Goal: Task Accomplishment & Management: Manage account settings

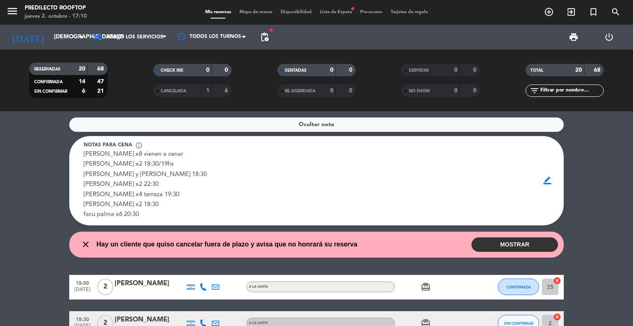
click at [501, 245] on button "MOSTRAR" at bounding box center [515, 245] width 87 height 14
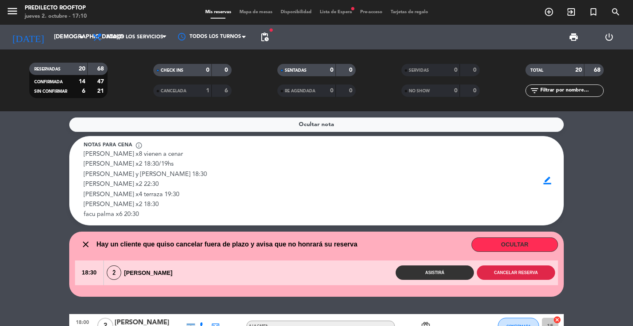
click at [492, 270] on button "Cancelar reserva" at bounding box center [516, 273] width 78 height 14
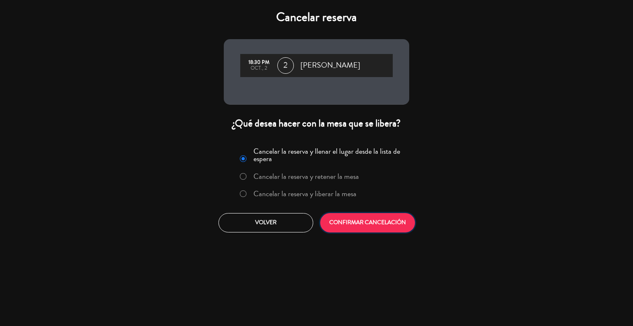
click at [368, 223] on button "CONFIRMAR CANCELACIÓN" at bounding box center [367, 222] width 95 height 19
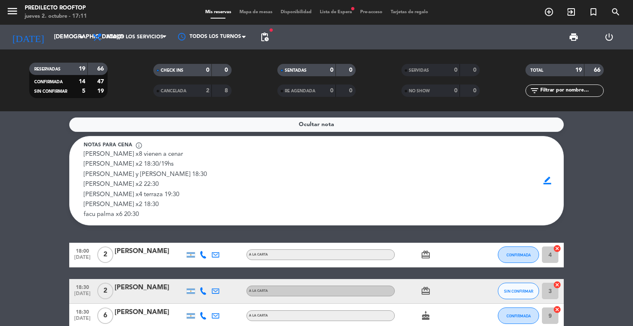
scroll to position [41, 0]
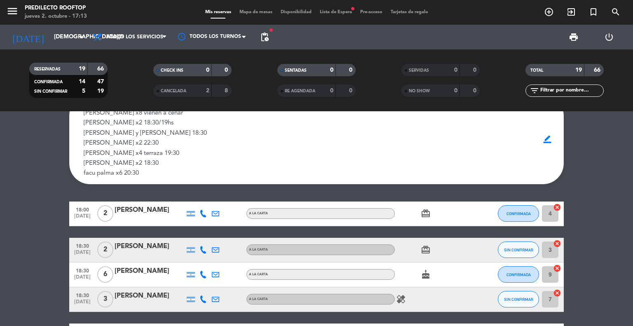
click at [202, 212] on icon at bounding box center [203, 213] width 7 height 7
click at [201, 250] on icon at bounding box center [203, 249] width 7 height 7
click at [201, 251] on icon at bounding box center [203, 249] width 7 height 7
click at [203, 272] on icon at bounding box center [203, 274] width 7 height 7
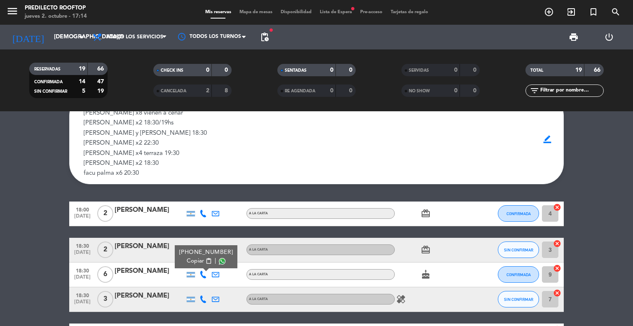
click at [203, 298] on icon at bounding box center [203, 299] width 7 height 7
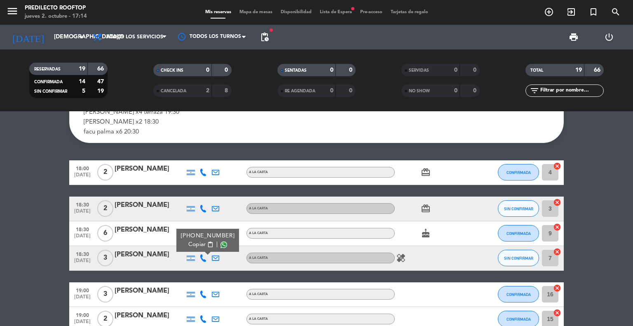
scroll to position [165, 0]
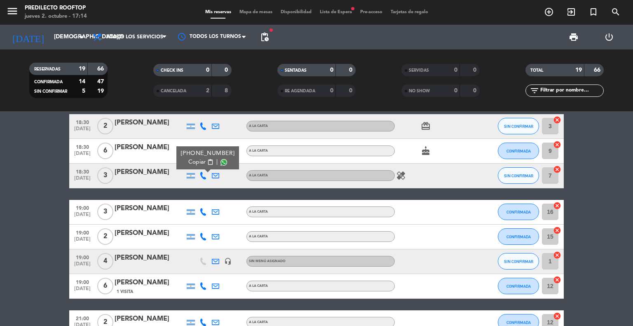
click at [202, 211] on icon at bounding box center [203, 211] width 7 height 7
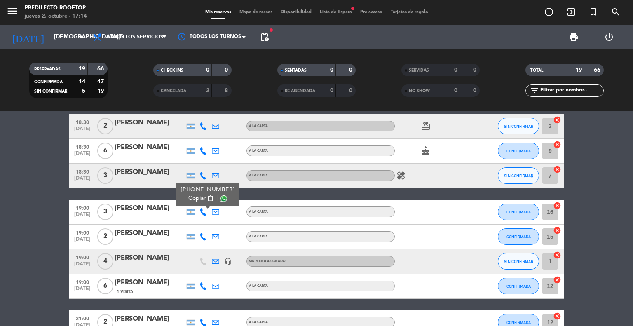
click at [205, 238] on icon at bounding box center [203, 236] width 7 height 7
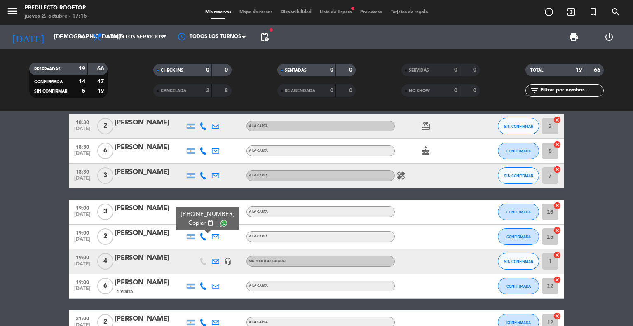
click at [205, 263] on icon at bounding box center [203, 261] width 7 height 7
click at [202, 287] on icon at bounding box center [203, 285] width 7 height 7
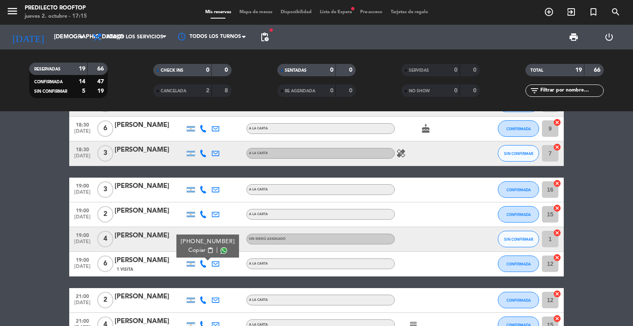
scroll to position [206, 0]
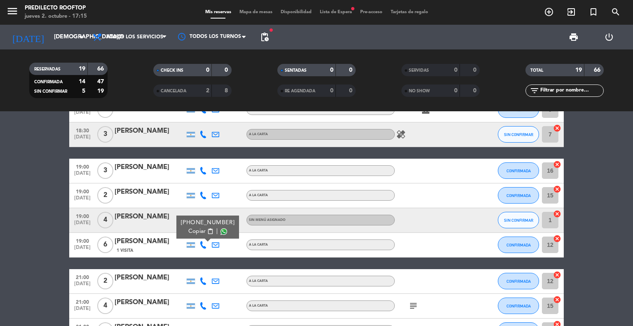
click at [5, 202] on bookings-row "18:00 [DATE] 2 [PERSON_NAME] A LA CARTA card_giftcard CONFIRMADA 4 cancel 18:30…" at bounding box center [316, 295] width 633 height 516
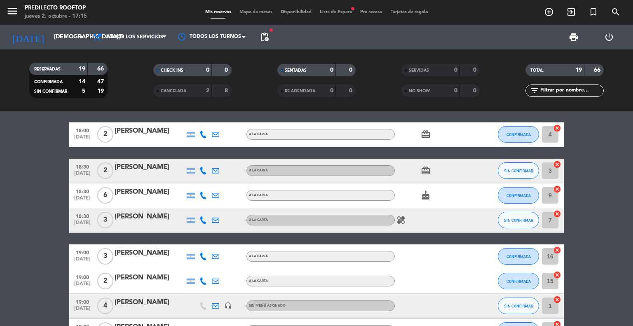
scroll to position [82, 0]
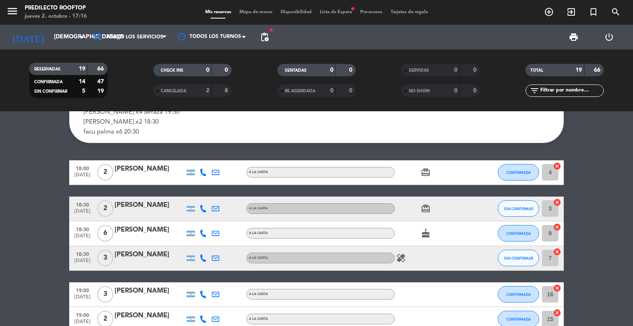
click at [202, 257] on icon at bounding box center [203, 257] width 7 height 7
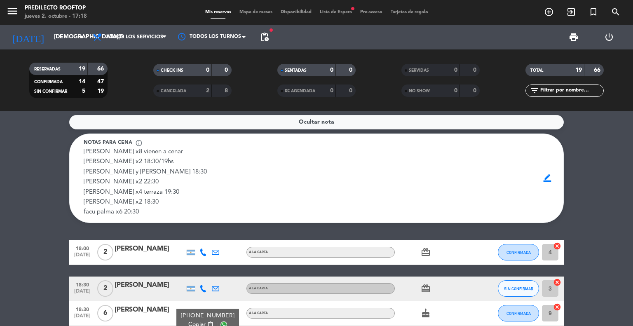
scroll to position [0, 0]
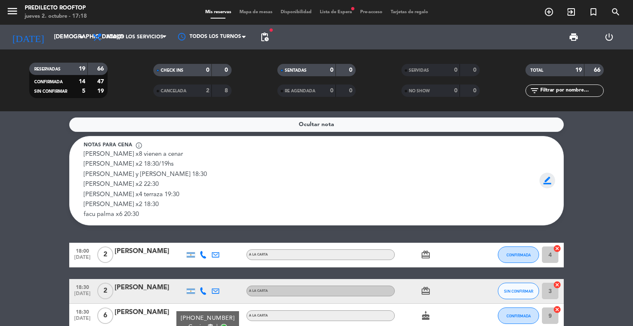
click at [548, 179] on span "border_color" at bounding box center [548, 181] width 16 height 16
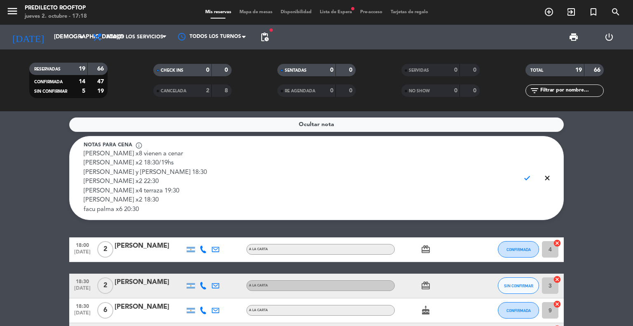
click at [102, 199] on textarea "[PERSON_NAME] x8 vienen a cenar [PERSON_NAME] x2 18:30/19hs [PERSON_NAME] y [PE…" at bounding box center [299, 182] width 430 height 65
type textarea "[PERSON_NAME] x8 vienen a cenar [PERSON_NAME] x2 18:30/19hs [PERSON_NAME] y [PE…"
click at [527, 178] on span "check" at bounding box center [528, 178] width 16 height 16
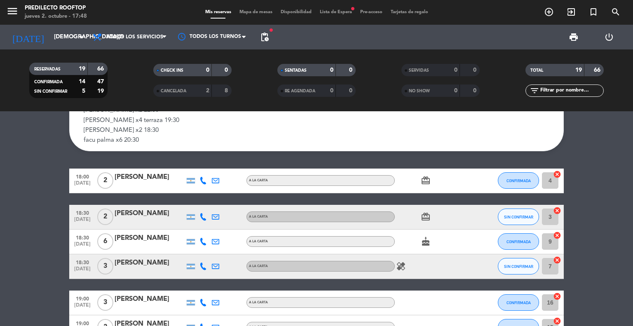
scroll to position [115, 0]
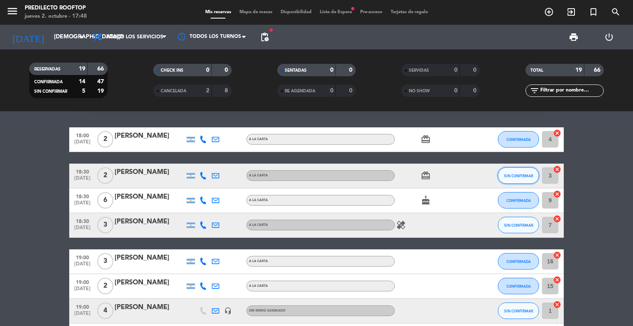
click at [520, 179] on button "SIN CONFIRMAR" at bounding box center [518, 175] width 41 height 16
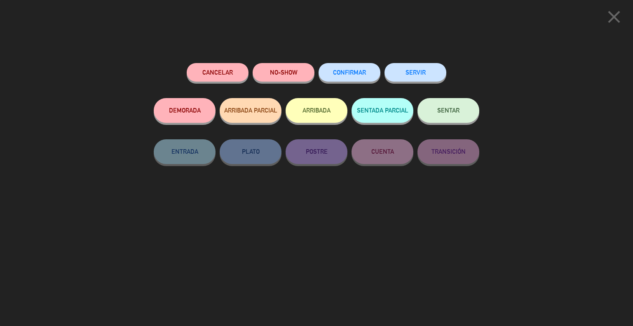
click at [209, 79] on button "Cancelar" at bounding box center [218, 72] width 62 height 19
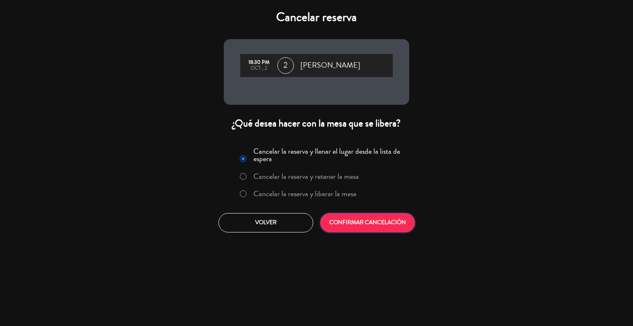
click at [348, 221] on button "CONFIRMAR CANCELACIÓN" at bounding box center [367, 222] width 95 height 19
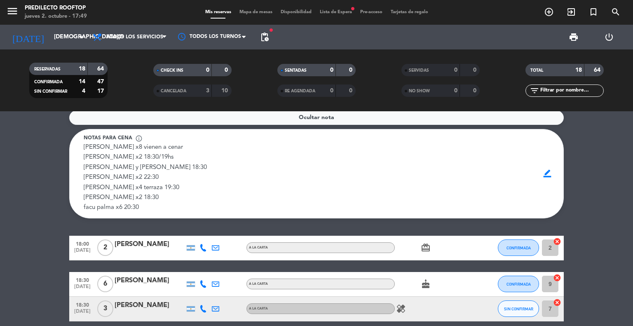
scroll to position [0, 0]
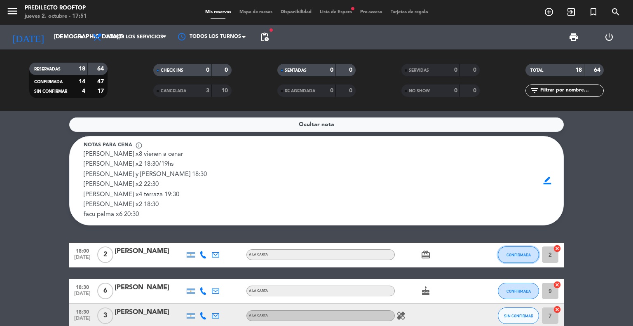
click at [532, 254] on button "CONFIRMADA" at bounding box center [518, 255] width 41 height 16
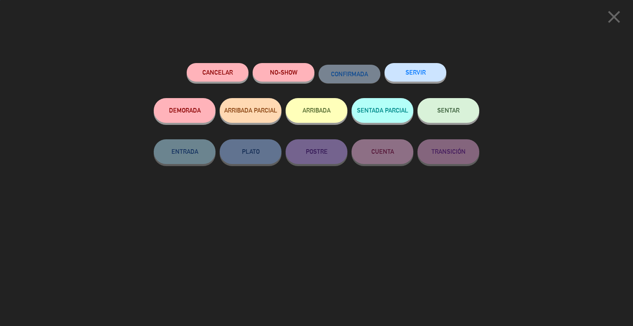
click at [220, 75] on button "Cancelar" at bounding box center [218, 72] width 62 height 19
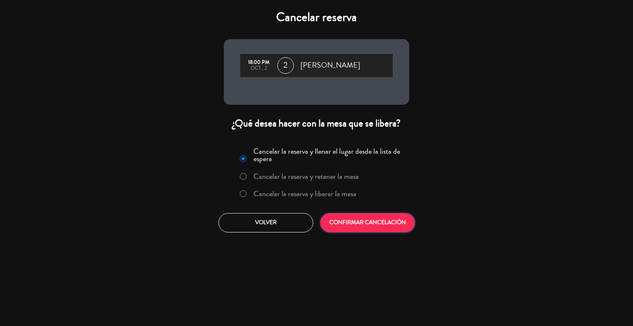
click at [388, 220] on button "CONFIRMAR CANCELACIÓN" at bounding box center [367, 222] width 95 height 19
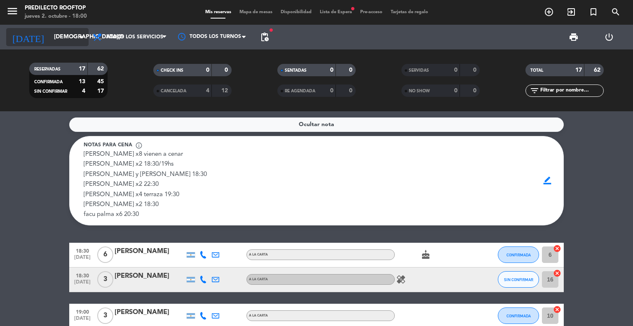
click at [62, 39] on input "[DEMOGRAPHIC_DATA][DATE]" at bounding box center [89, 37] width 78 height 15
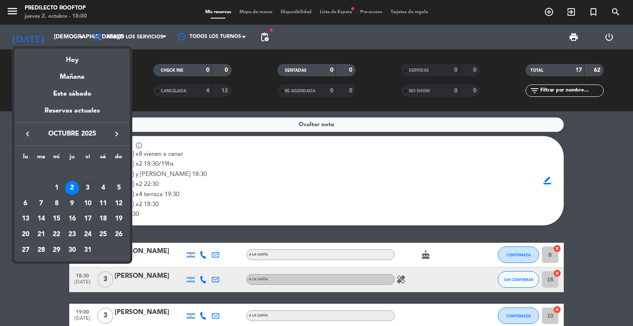
click at [87, 189] on div "3" at bounding box center [88, 188] width 14 height 14
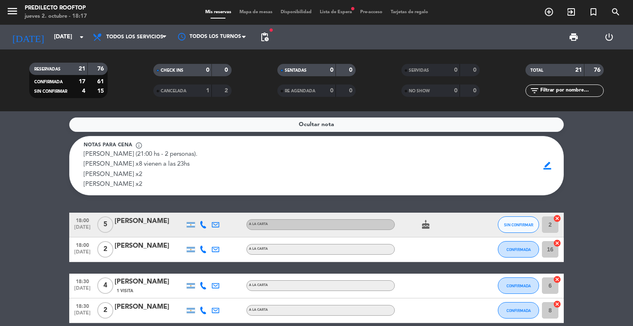
click at [268, 156] on div "[PERSON_NAME] (21:00 hs - 2 personas). [PERSON_NAME] x8 vienen a las 23hs [PERS…" at bounding box center [309, 170] width 450 height 40
click at [75, 34] on input "[DATE]" at bounding box center [89, 37] width 78 height 15
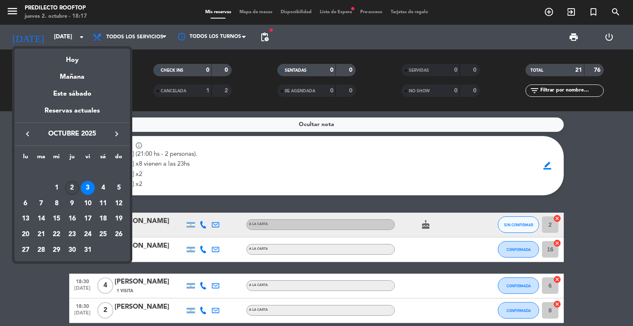
click at [71, 185] on div "2" at bounding box center [72, 188] width 14 height 14
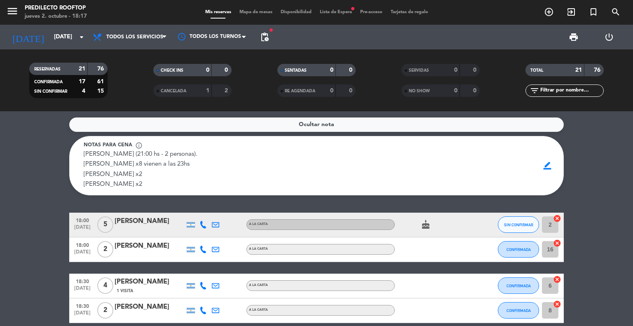
type input "[DEMOGRAPHIC_DATA][DATE]"
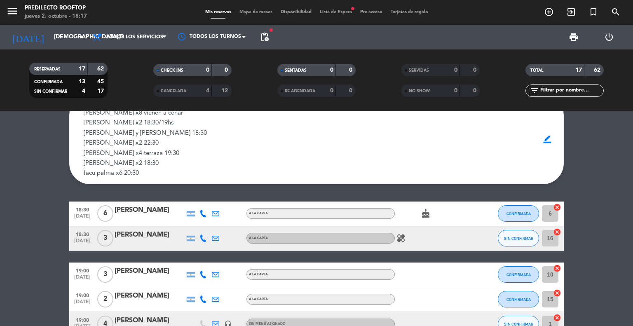
scroll to position [82, 0]
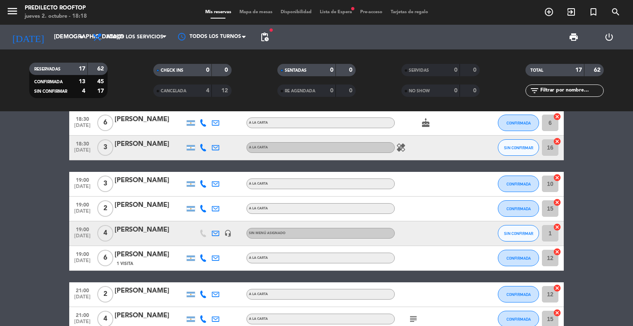
scroll to position [0, 0]
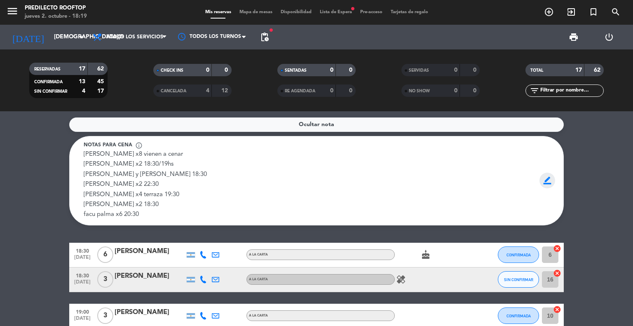
click at [551, 181] on span "border_color" at bounding box center [548, 181] width 16 height 16
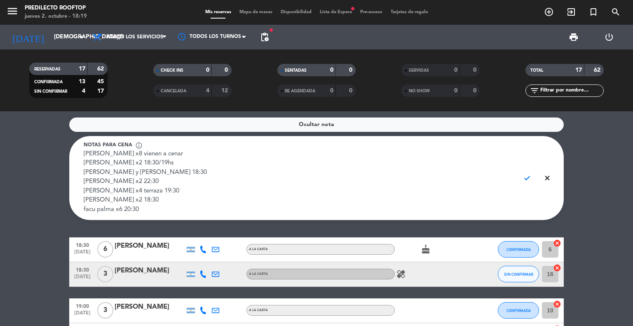
click at [165, 201] on textarea "[PERSON_NAME] x8 vienen a cenar [PERSON_NAME] x2 18:30/19hs [PERSON_NAME] y [PE…" at bounding box center [299, 182] width 430 height 65
type textarea "[PERSON_NAME] x8 vienen a cenar [PERSON_NAME] x2 18:30/19hs [PERSON_NAME] y [PE…"
click at [532, 176] on span "check" at bounding box center [528, 178] width 16 height 16
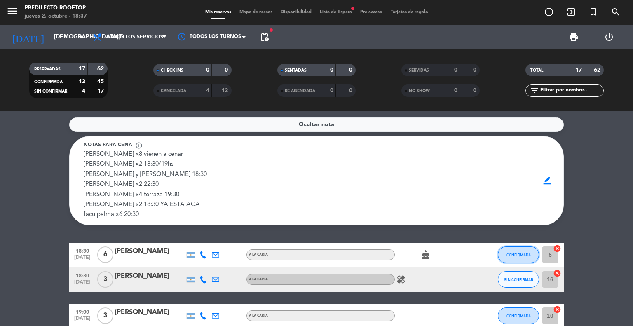
click at [512, 259] on button "CONFIRMADA" at bounding box center [518, 255] width 41 height 16
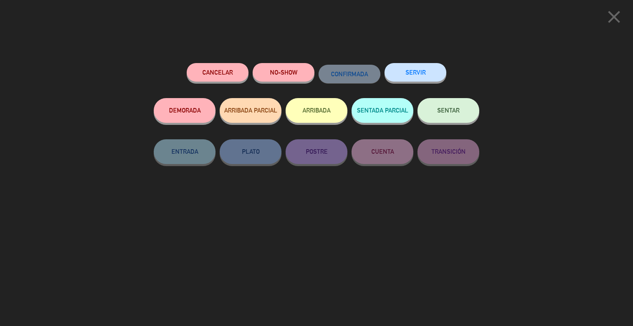
click at [317, 110] on button "ARRIBADA" at bounding box center [317, 110] width 62 height 25
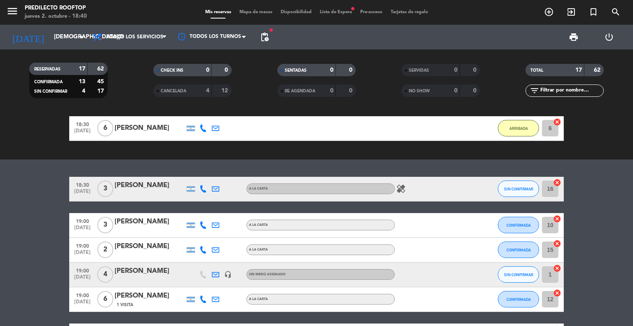
scroll to position [206, 0]
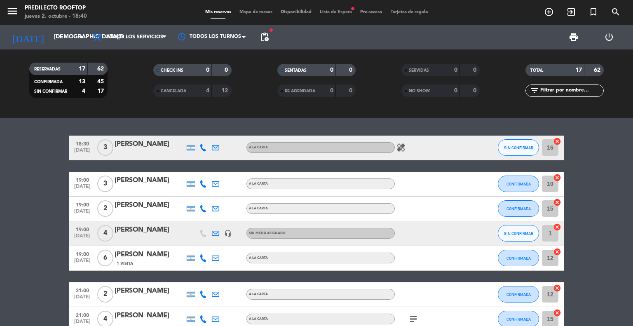
click at [217, 232] on icon at bounding box center [215, 233] width 7 height 7
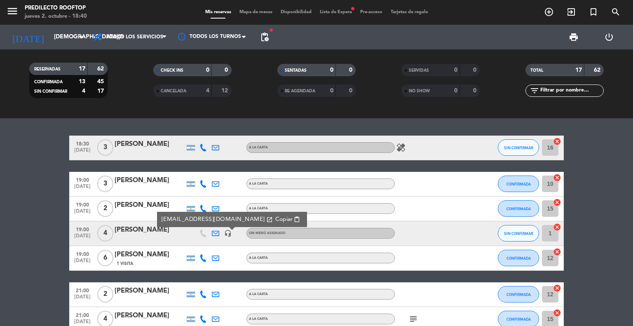
click at [275, 215] on span "Copiar" at bounding box center [283, 219] width 17 height 9
click at [78, 38] on icon "arrow_drop_down" at bounding box center [82, 37] width 10 height 10
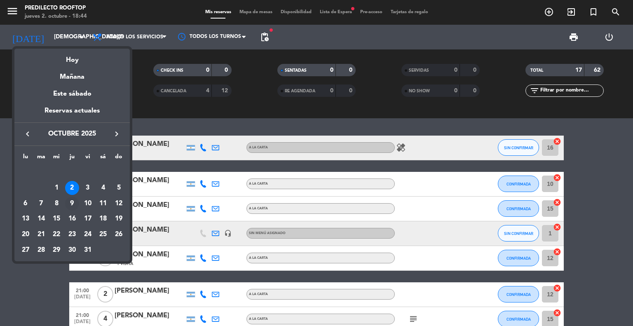
click at [73, 201] on div "9" at bounding box center [72, 204] width 14 height 14
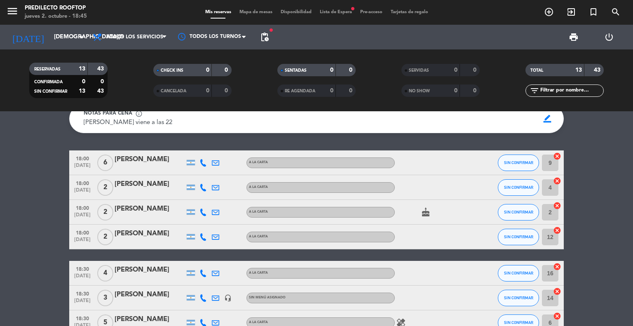
scroll to position [41, 0]
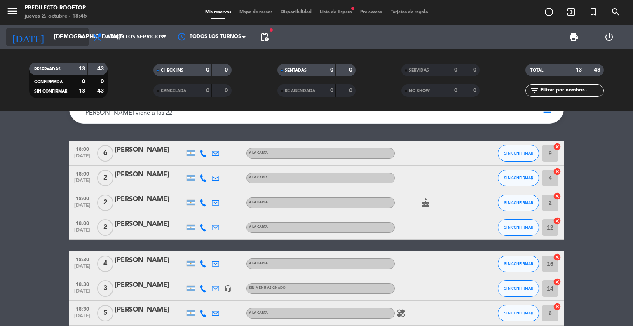
click at [58, 38] on input "[DEMOGRAPHIC_DATA][DATE]" at bounding box center [89, 37] width 78 height 15
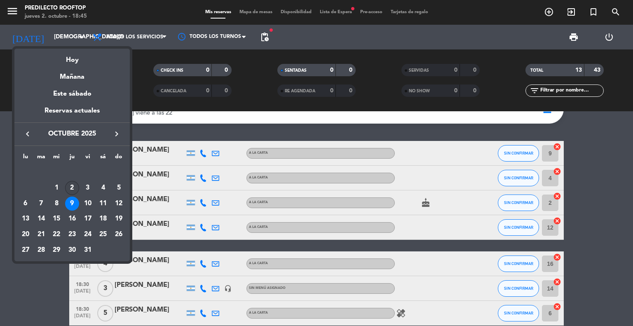
click at [73, 189] on div "2" at bounding box center [72, 188] width 14 height 14
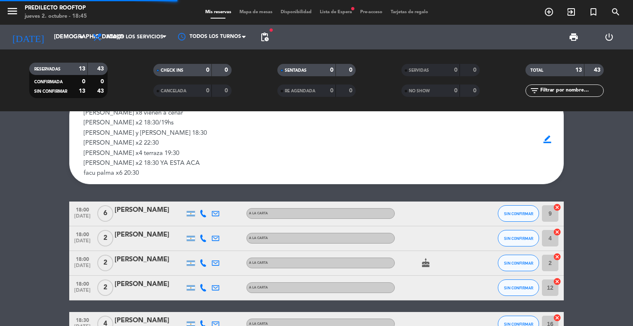
scroll to position [174, 0]
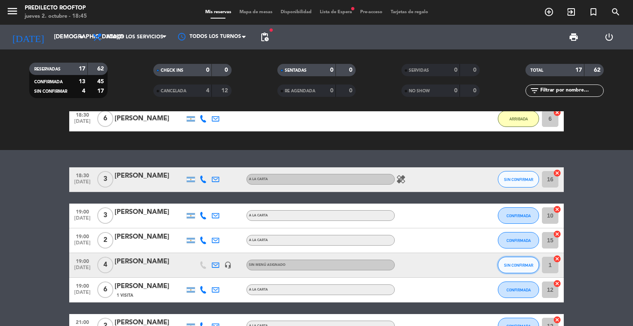
click at [508, 263] on span "SIN CONFIRMAR" at bounding box center [518, 265] width 29 height 5
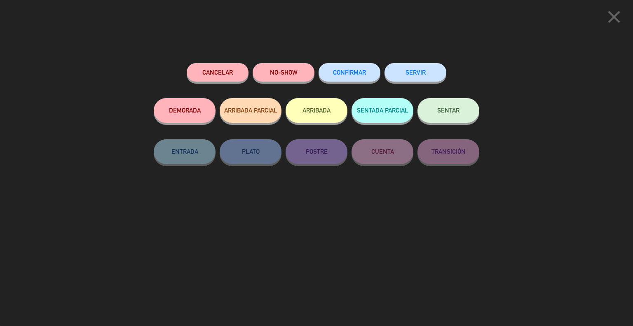
click at [107, 289] on div "close Cancelar NO-SHOW CONFIRMAR SERVIR DEMORADA ARRIBADA PARCIAL ARRIBADA SENT…" at bounding box center [316, 163] width 633 height 326
click at [213, 71] on button "Cancelar" at bounding box center [218, 72] width 62 height 19
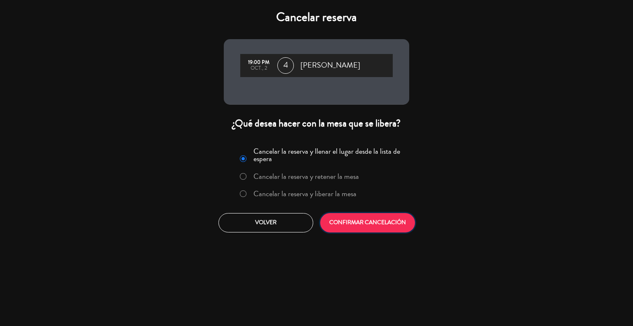
click at [347, 224] on button "CONFIRMAR CANCELACIÓN" at bounding box center [367, 222] width 95 height 19
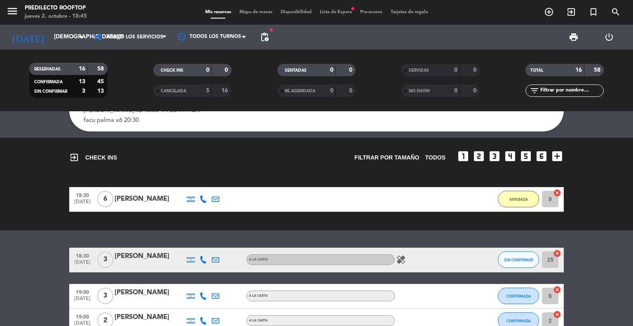
scroll to position [9, 0]
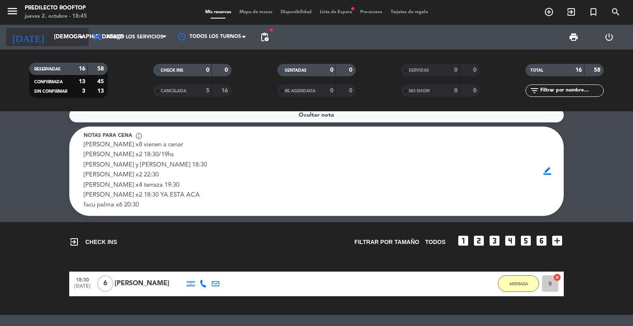
click at [75, 35] on input "[DEMOGRAPHIC_DATA][DATE]" at bounding box center [89, 37] width 78 height 15
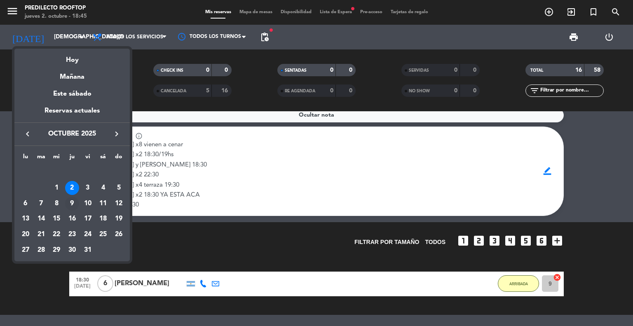
click at [71, 200] on div "9" at bounding box center [72, 204] width 14 height 14
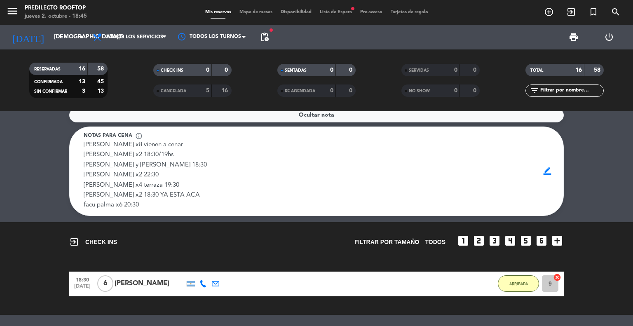
type input "[DEMOGRAPHIC_DATA][DATE]"
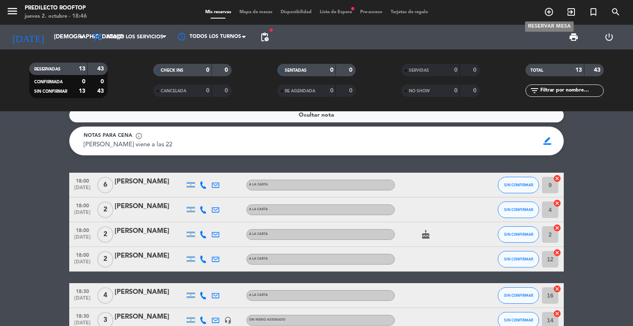
click at [549, 14] on icon "add_circle_outline" at bounding box center [549, 12] width 10 height 10
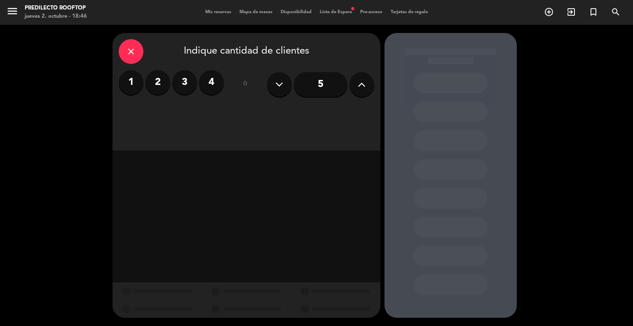
click at [158, 82] on label "2" at bounding box center [158, 82] width 25 height 25
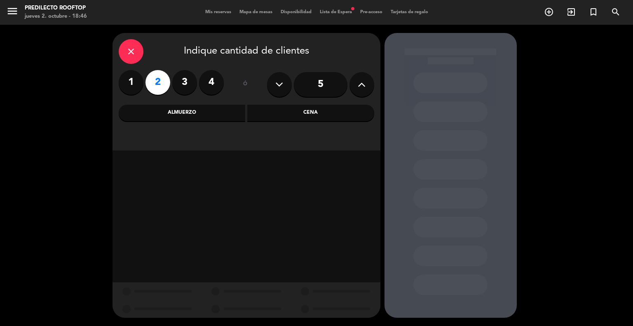
click at [188, 108] on div "Almuerzo" at bounding box center [182, 113] width 127 height 16
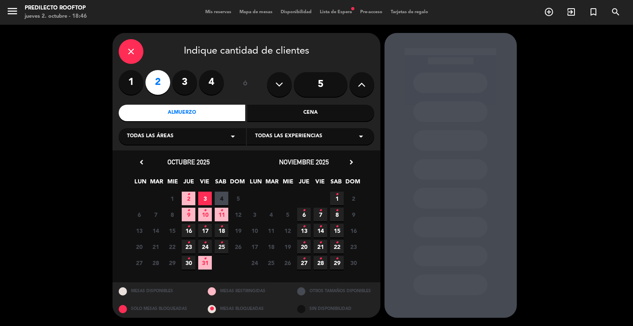
click at [185, 211] on span "9 •" at bounding box center [189, 215] width 14 height 14
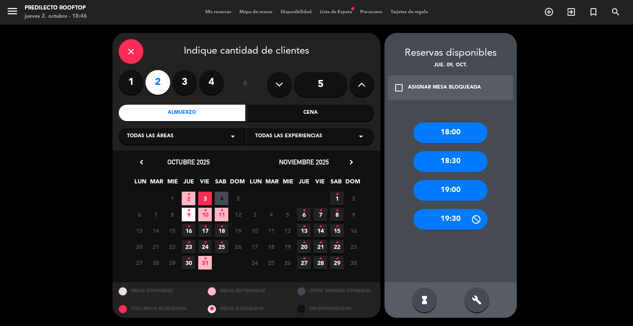
click at [451, 187] on div "19:00" at bounding box center [451, 190] width 74 height 21
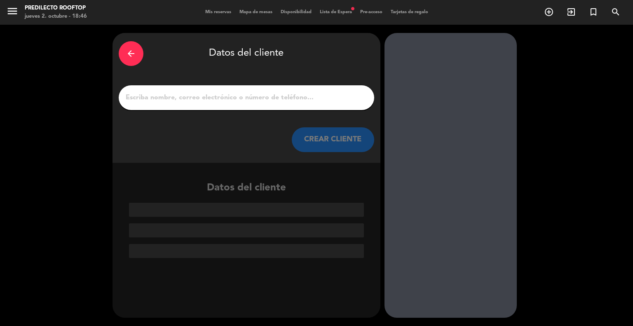
click at [254, 101] on input "1" at bounding box center [246, 98] width 243 height 12
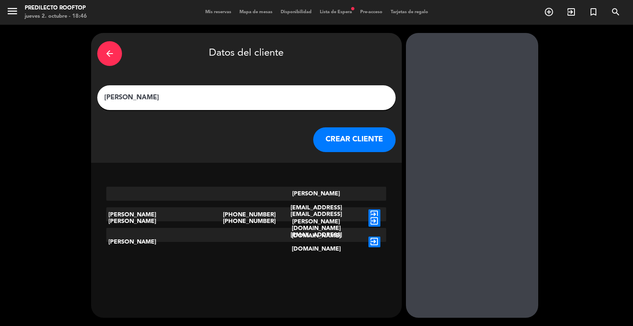
type input "[PERSON_NAME]"
click at [369, 237] on icon "exit_to_app" at bounding box center [375, 242] width 12 height 11
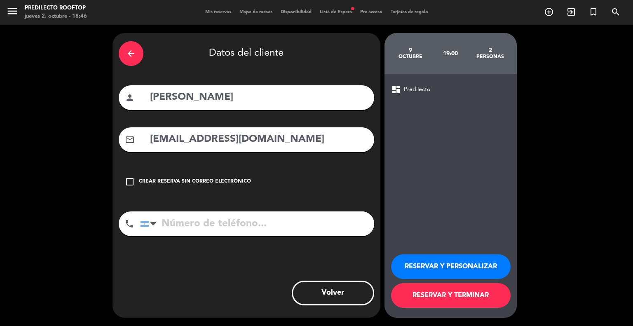
click at [200, 227] on input "tel" at bounding box center [257, 224] width 234 height 25
type input "3644677474"
click at [477, 294] on button "RESERVAR Y TERMINAR" at bounding box center [451, 295] width 120 height 25
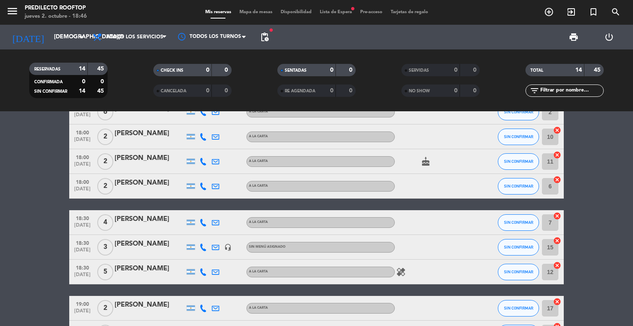
scroll to position [124, 0]
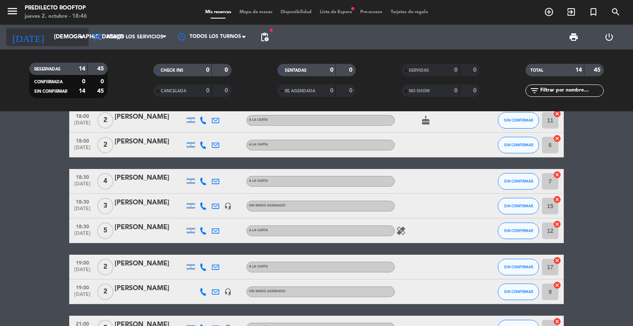
click at [82, 36] on icon "arrow_drop_down" at bounding box center [82, 37] width 10 height 10
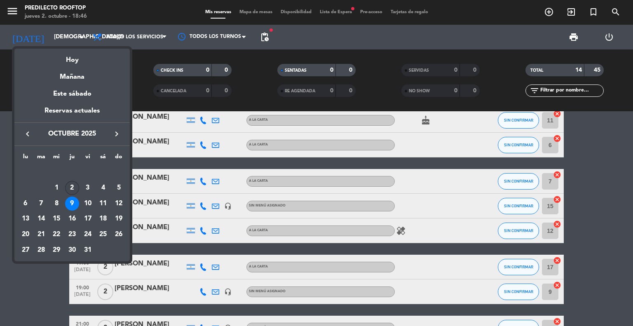
click at [70, 187] on div "2" at bounding box center [72, 188] width 14 height 14
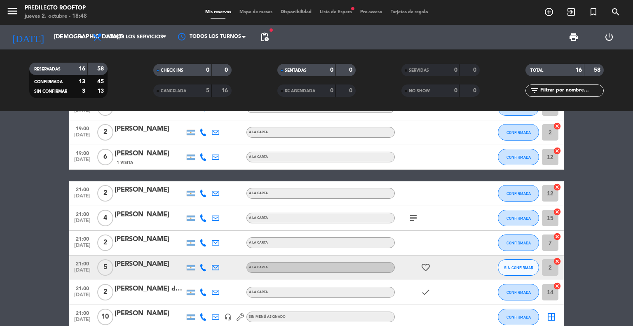
scroll to position [283, 0]
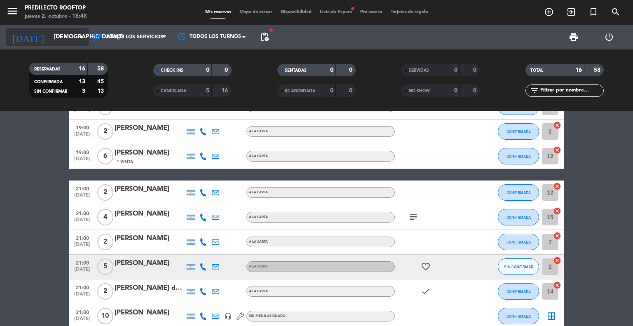
click at [53, 32] on input "[DEMOGRAPHIC_DATA][DATE]" at bounding box center [89, 37] width 78 height 15
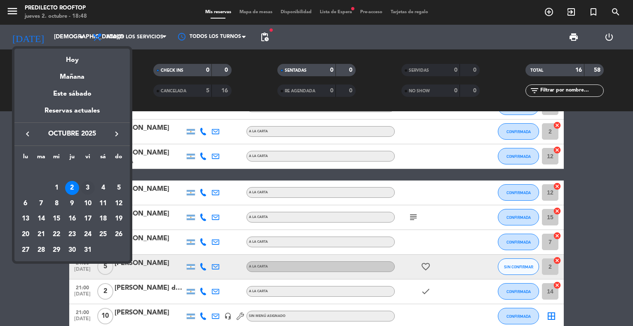
click at [89, 191] on div "3" at bounding box center [88, 188] width 14 height 14
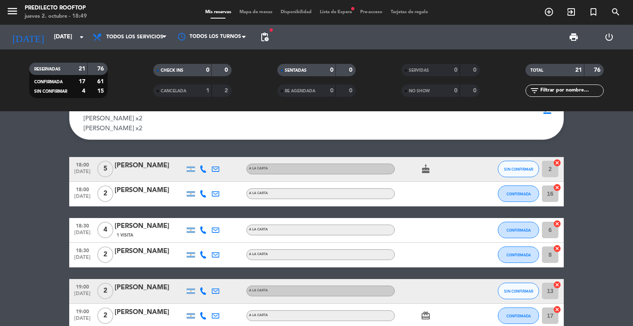
scroll to position [0, 0]
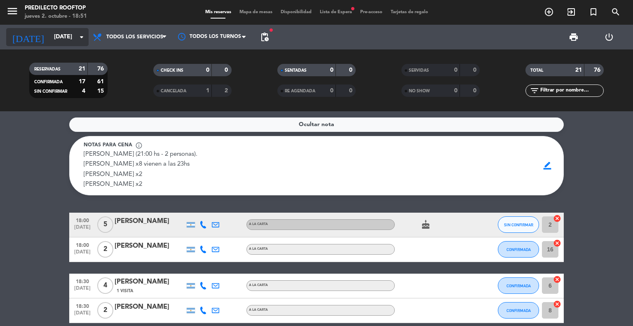
click at [71, 39] on input "[DATE]" at bounding box center [89, 37] width 78 height 15
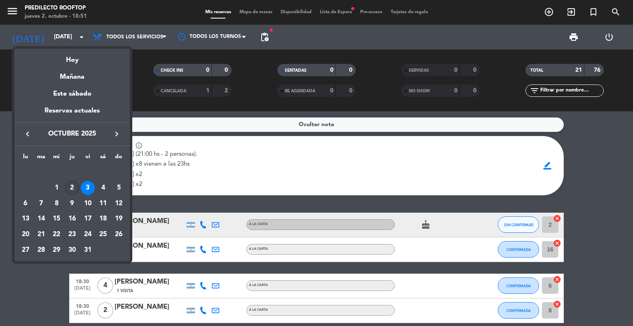
click at [70, 188] on div "2" at bounding box center [72, 188] width 14 height 14
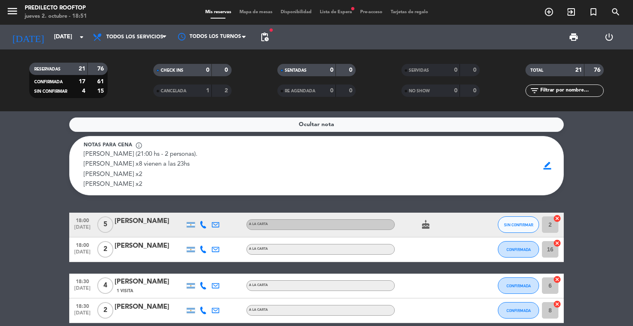
type input "[DEMOGRAPHIC_DATA][DATE]"
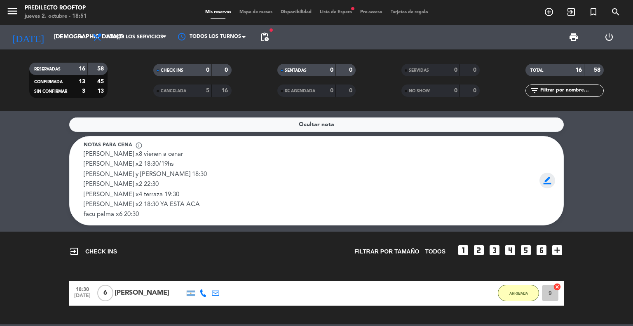
click at [549, 183] on span "border_color" at bounding box center [548, 181] width 16 height 16
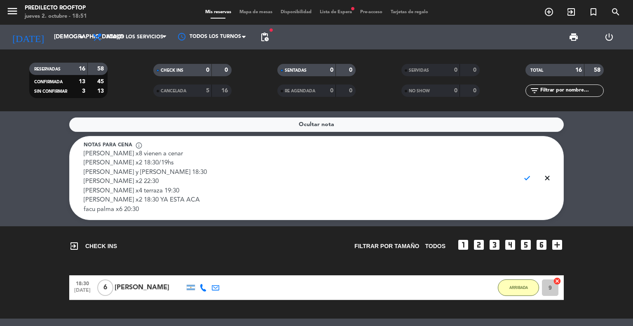
click at [185, 163] on textarea "[PERSON_NAME] x8 vienen a cenar [PERSON_NAME] x2 18:30/19hs [PERSON_NAME] y [PE…" at bounding box center [299, 182] width 430 height 65
click at [202, 180] on textarea "[PERSON_NAME] x8 vienen a cenar [PERSON_NAME] x2 18:30/19hs YA ESTAN ACA [PERSO…" at bounding box center [299, 182] width 430 height 65
click at [202, 169] on textarea "[PERSON_NAME] x8 vienen a cenar [PERSON_NAME] x2 18:30/19hs YA ESTAN ACA [PERSO…" at bounding box center [299, 182] width 430 height 65
type textarea "[PERSON_NAME] x8 vienen a cenar [PERSON_NAME] x2 18:30/19hs YA ESTAN ACA [PERSO…"
click at [529, 177] on span "check" at bounding box center [528, 178] width 16 height 16
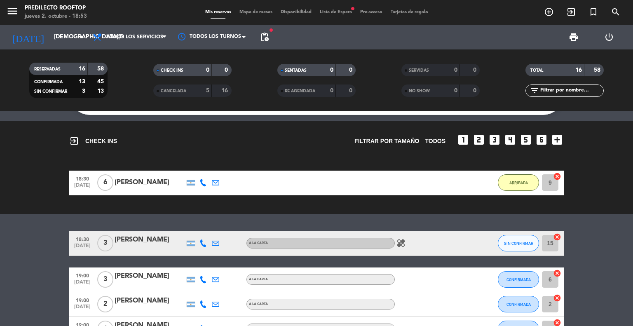
scroll to position [165, 0]
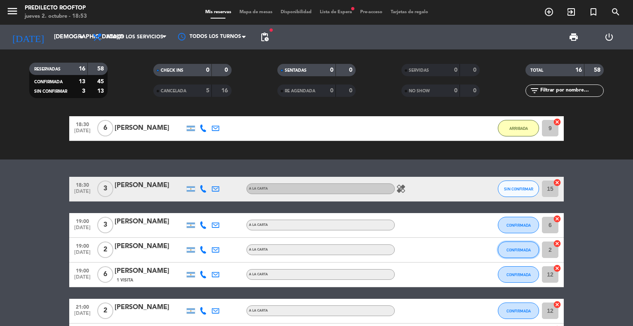
click at [523, 254] on button "CONFIRMADA" at bounding box center [518, 250] width 41 height 16
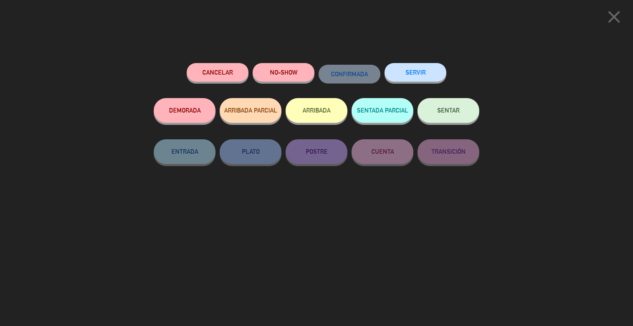
click at [307, 107] on button "ARRIBADA" at bounding box center [317, 110] width 62 height 25
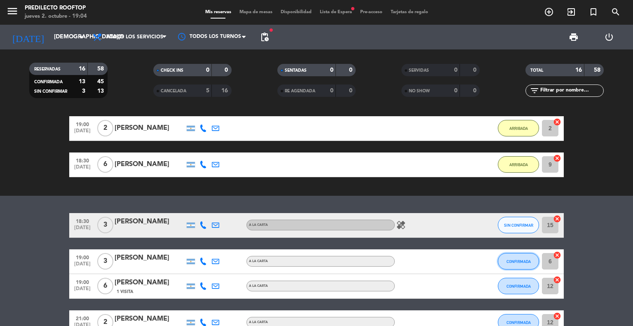
click at [524, 256] on button "CONFIRMADA" at bounding box center [518, 261] width 41 height 16
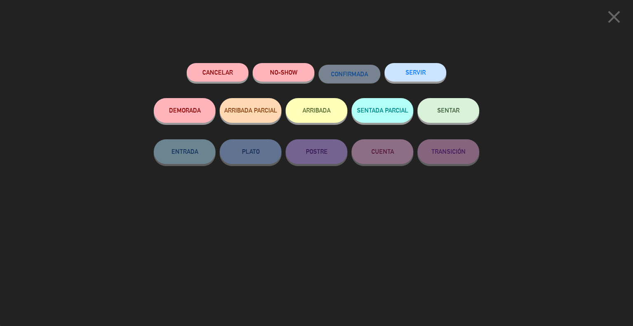
click at [310, 115] on button "ARRIBADA" at bounding box center [317, 110] width 62 height 25
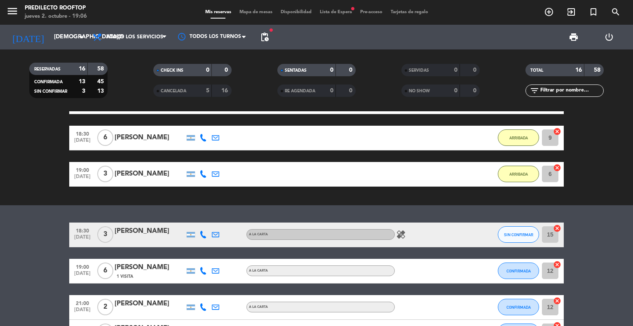
scroll to position [206, 0]
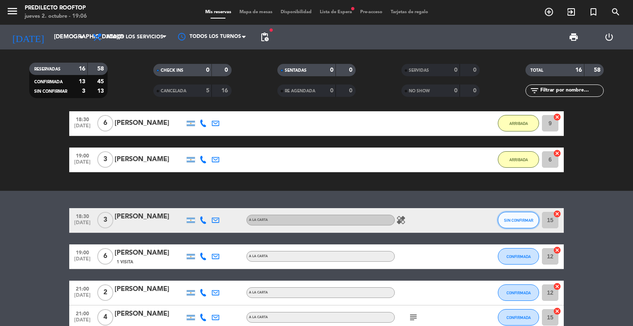
click at [522, 216] on button "SIN CONFIRMAR" at bounding box center [518, 220] width 41 height 16
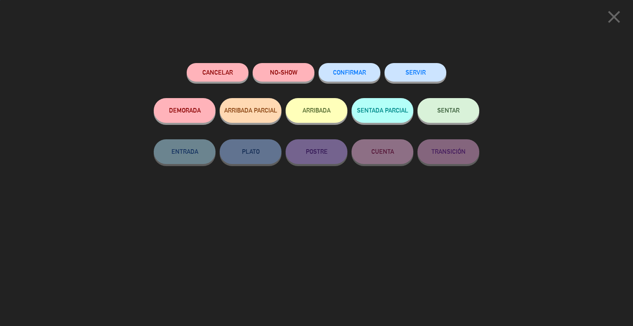
click at [207, 70] on button "Cancelar" at bounding box center [218, 72] width 62 height 19
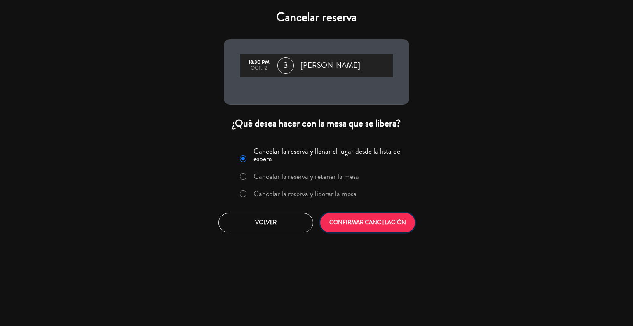
click at [381, 220] on button "CONFIRMAR CANCELACIÓN" at bounding box center [367, 222] width 95 height 19
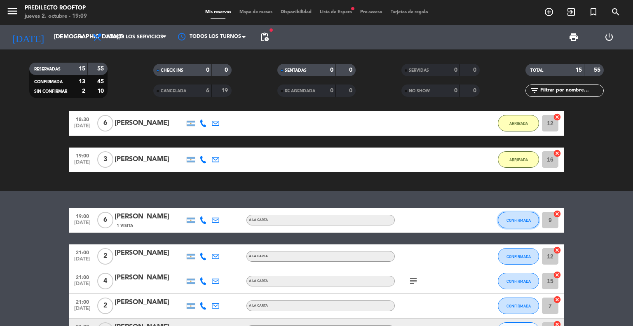
click at [530, 222] on span "CONFIRMADA" at bounding box center [519, 220] width 24 height 5
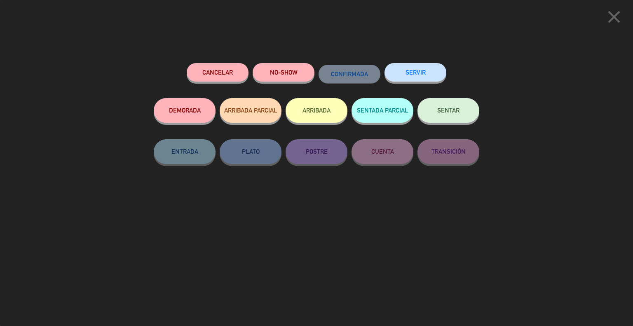
click at [328, 110] on button "ARRIBADA" at bounding box center [317, 110] width 62 height 25
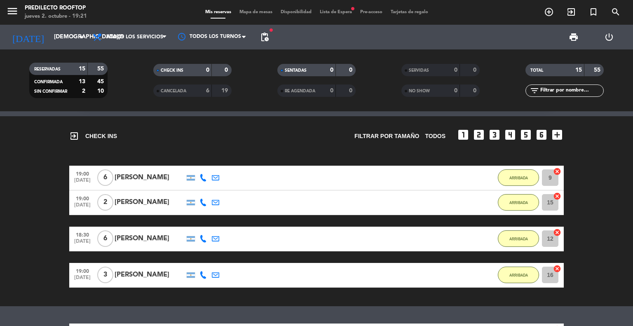
scroll to position [25, 0]
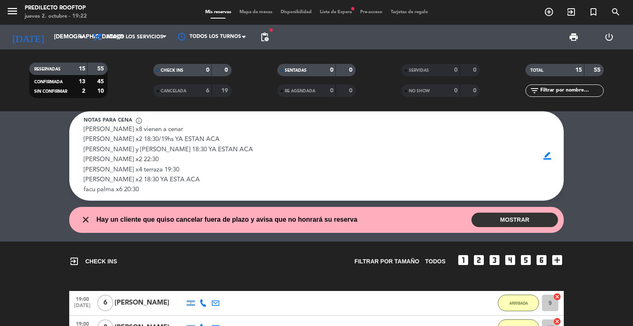
click at [513, 221] on button "MOSTRAR" at bounding box center [515, 220] width 87 height 14
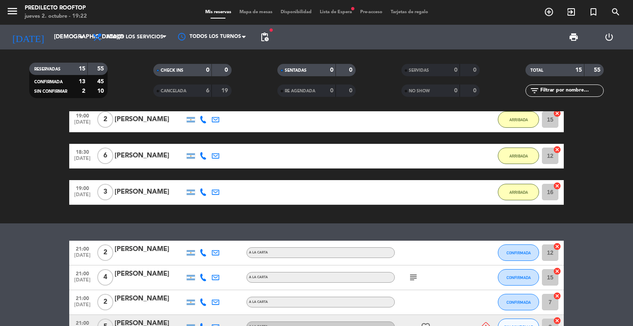
scroll to position [355, 0]
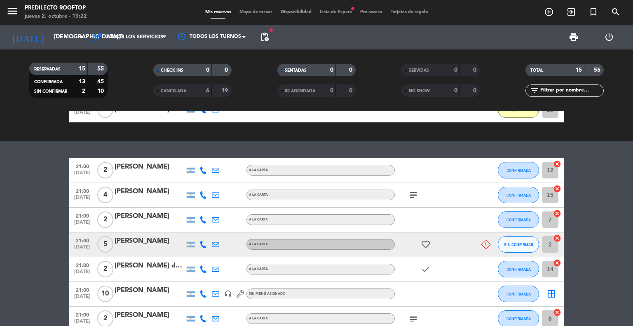
click at [205, 244] on icon at bounding box center [203, 244] width 7 height 7
click at [0, 251] on bookings-row "21:00 [DATE] 2 [PERSON_NAME] A LA CARTA CONFIRMADA 12 cancel 21:00 [DATE] 4 [PE…" at bounding box center [316, 300] width 633 height 284
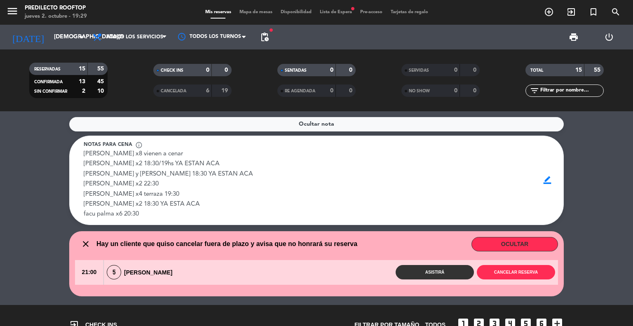
scroll to position [0, 0]
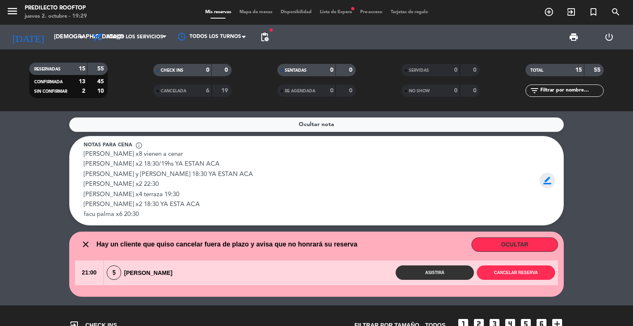
click at [551, 183] on span "border_color" at bounding box center [548, 181] width 16 height 16
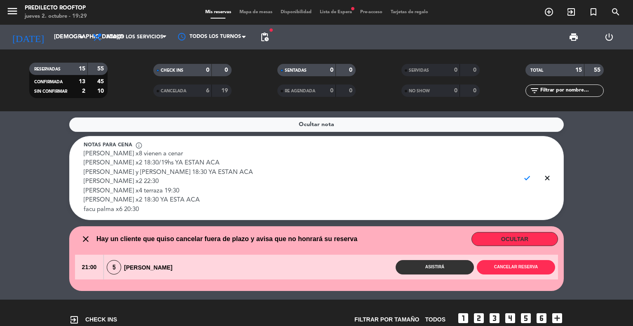
click at [133, 153] on textarea "[PERSON_NAME] x8 vienen a cenar [PERSON_NAME] x2 18:30/19hs YA ESTAN ACA [PERSO…" at bounding box center [299, 182] width 430 height 65
type textarea "[PERSON_NAME] x5 vienen a cenar [PERSON_NAME] x2 18:30/19hs YA ESTAN ACA [PERSO…"
click at [528, 178] on span "check" at bounding box center [528, 178] width 16 height 16
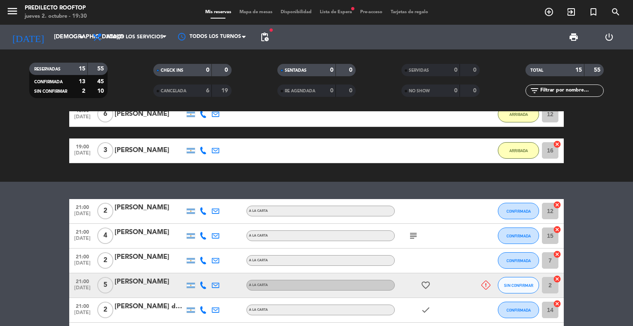
scroll to position [305, 0]
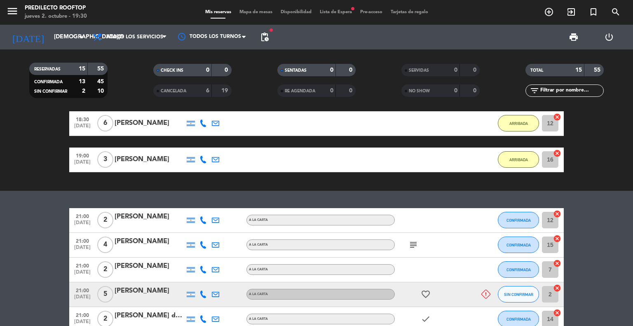
click at [203, 221] on icon at bounding box center [203, 219] width 7 height 7
click at [206, 242] on icon at bounding box center [203, 244] width 7 height 7
click at [202, 269] on icon at bounding box center [203, 269] width 7 height 7
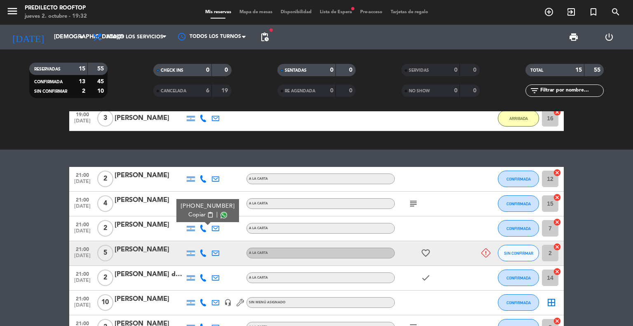
click at [202, 280] on icon at bounding box center [203, 277] width 7 height 7
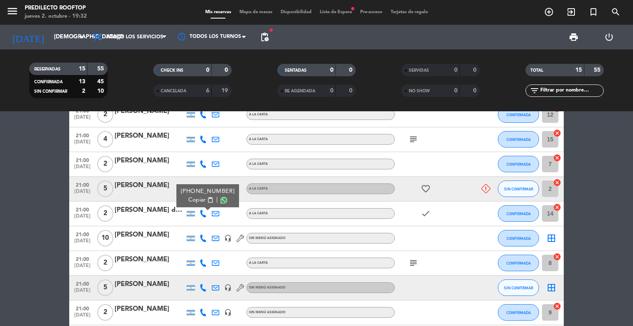
scroll to position [428, 0]
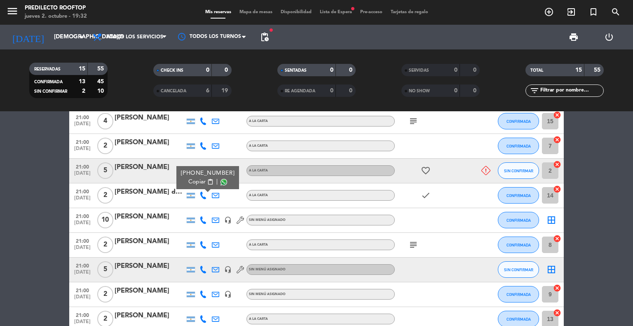
click at [205, 247] on icon at bounding box center [203, 244] width 7 height 7
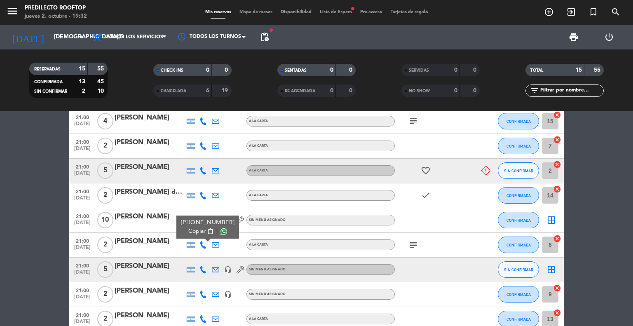
scroll to position [470, 0]
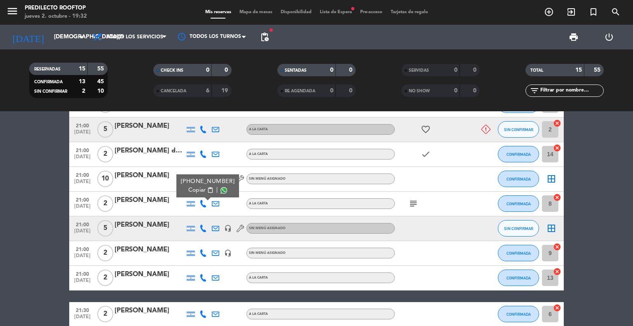
click at [204, 277] on icon at bounding box center [203, 277] width 7 height 7
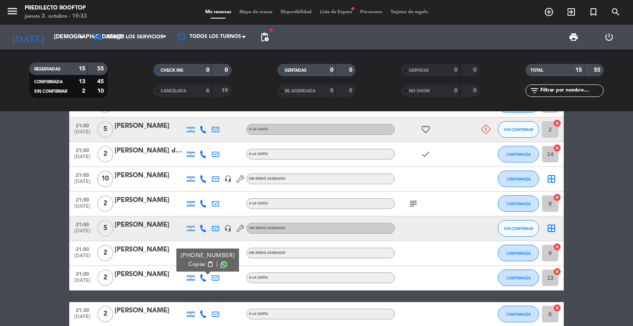
scroll to position [511, 0]
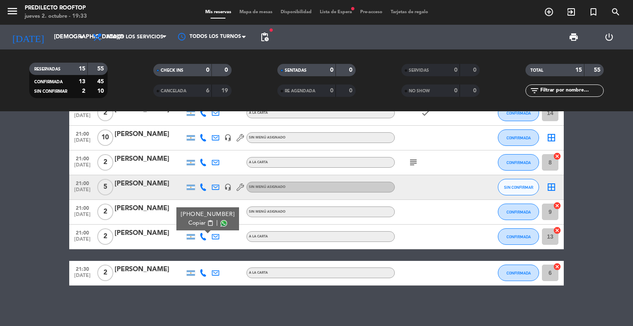
click at [206, 271] on icon at bounding box center [203, 272] width 7 height 7
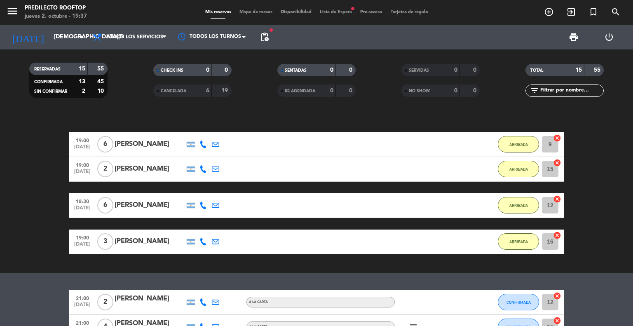
scroll to position [16, 0]
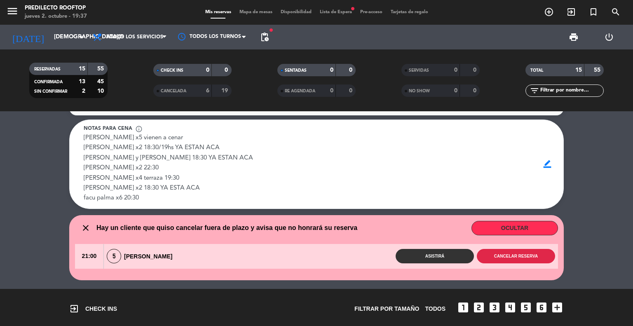
click at [510, 254] on button "Cancelar reserva" at bounding box center [516, 256] width 78 height 14
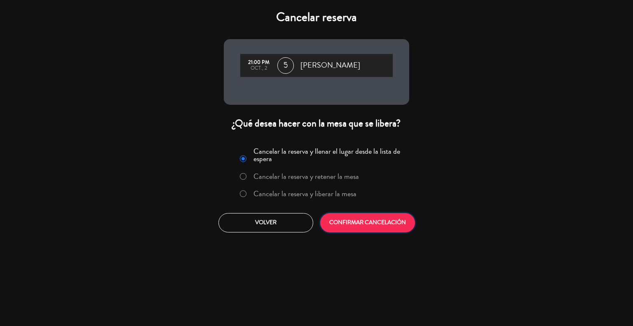
click at [376, 224] on button "CONFIRMAR CANCELACIÓN" at bounding box center [367, 222] width 95 height 19
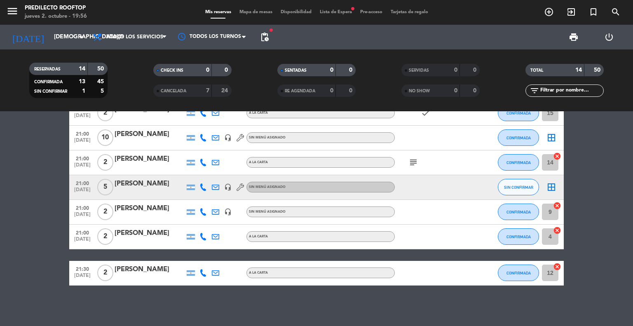
scroll to position [412, 0]
click at [515, 273] on span "CONFIRMADA" at bounding box center [519, 273] width 24 height 5
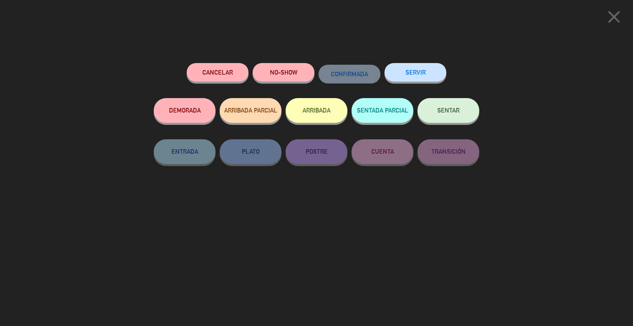
click at [227, 72] on button "Cancelar" at bounding box center [218, 72] width 62 height 19
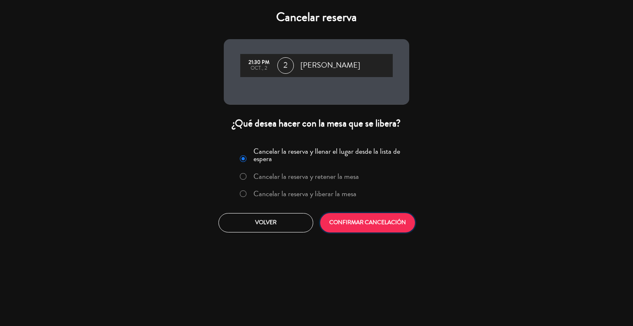
click at [381, 226] on button "CONFIRMAR CANCELACIÓN" at bounding box center [367, 222] width 95 height 19
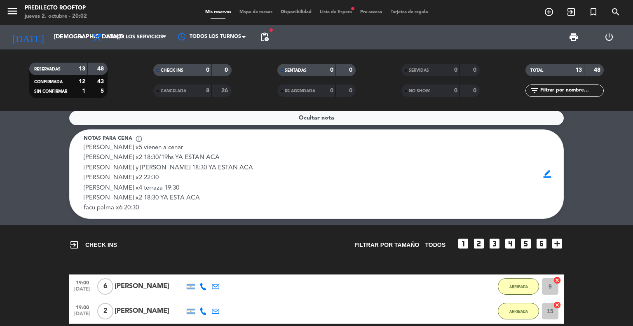
scroll to position [5, 0]
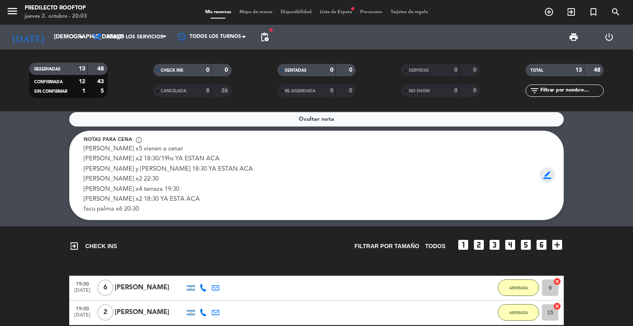
click at [549, 176] on span "border_color" at bounding box center [548, 175] width 16 height 16
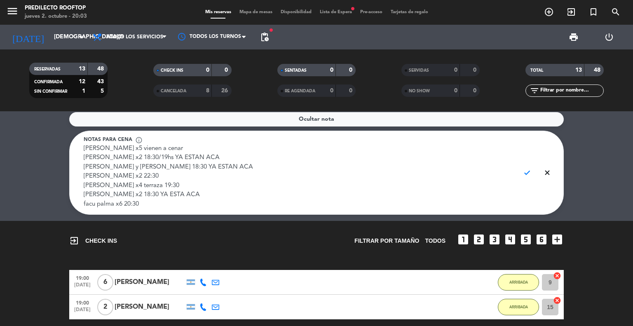
click at [186, 184] on textarea "[PERSON_NAME] x5 vienen a cenar [PERSON_NAME] x2 18:30/19hs YA ESTAN ACA [PERSO…" at bounding box center [299, 176] width 430 height 65
type textarea "[PERSON_NAME] x5 vienen a cenar [PERSON_NAME] x2 18:30/19hs YA ESTAN ACA [PERSO…"
click at [530, 169] on span "check" at bounding box center [528, 173] width 16 height 16
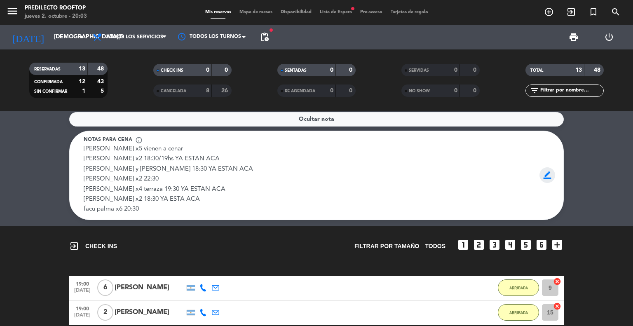
click at [553, 179] on span "border_color" at bounding box center [548, 175] width 16 height 16
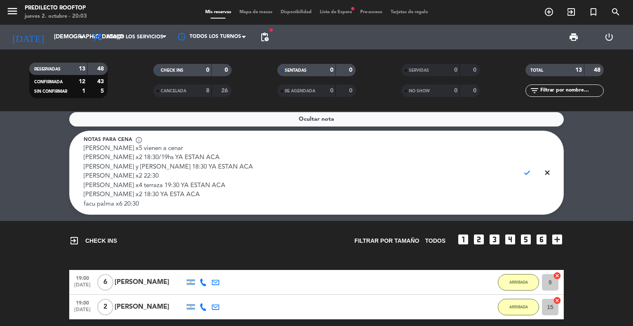
click at [482, 193] on textarea "[PERSON_NAME] x5 vienen a cenar [PERSON_NAME] x2 18:30/19hs YA ESTAN ACA [PERSO…" at bounding box center [299, 176] width 430 height 65
click at [444, 207] on textarea "[PERSON_NAME] x5 vienen a cenar [PERSON_NAME] x2 18:30/19hs YA ESTAN ACA [PERSO…" at bounding box center [299, 176] width 430 height 65
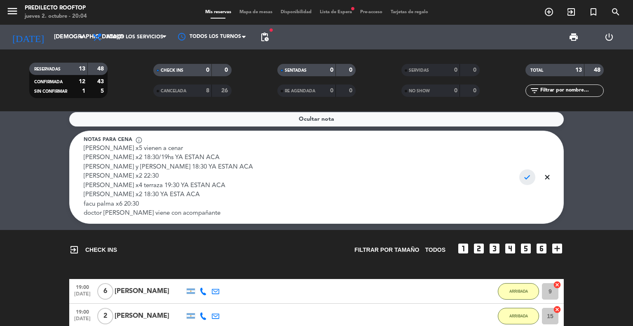
type textarea "[PERSON_NAME] x5 vienen a cenar [PERSON_NAME] x2 18:30/19hs YA ESTAN ACA [PERSO…"
click at [530, 173] on span "check" at bounding box center [528, 177] width 16 height 16
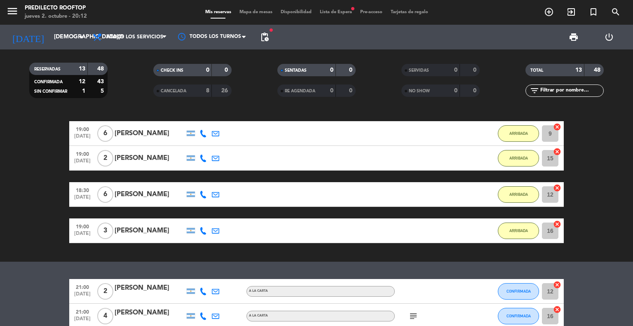
scroll to position [206, 0]
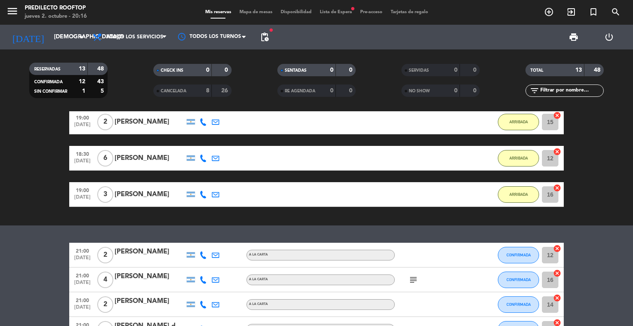
click at [337, 15] on div "Mis reservas Mapa de mesas Disponibilidad Lista de Espera fiber_manual_record P…" at bounding box center [316, 12] width 231 height 7
click at [342, 10] on span "Lista de Espera fiber_manual_record" at bounding box center [336, 12] width 40 height 5
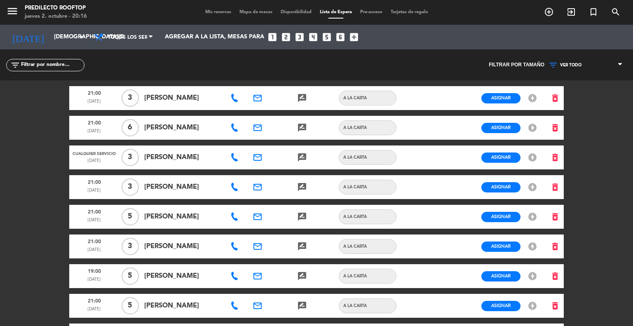
click at [208, 10] on span "Mis reservas" at bounding box center [218, 12] width 34 height 5
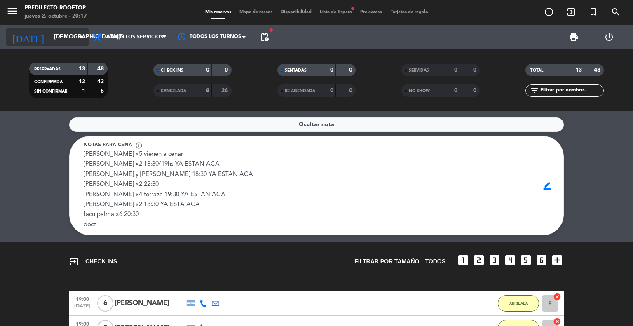
click at [79, 39] on icon "arrow_drop_down" at bounding box center [82, 37] width 10 height 10
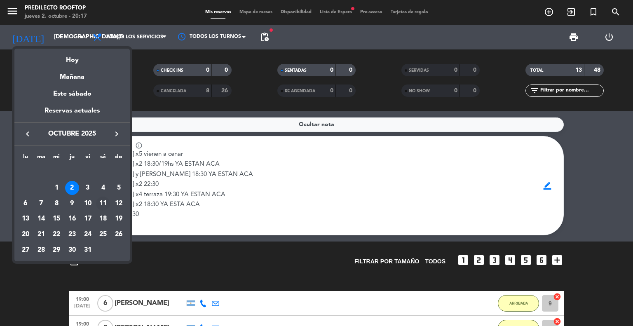
click at [103, 200] on div "11" at bounding box center [103, 204] width 14 height 14
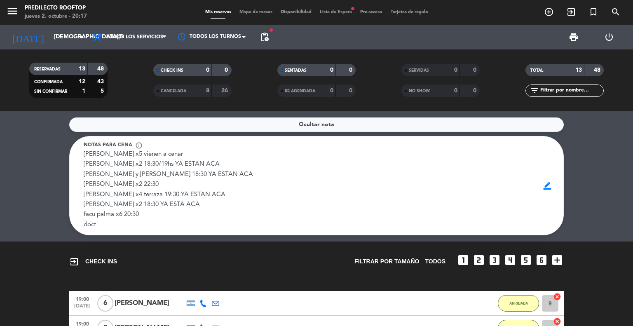
type input "[DATE]"
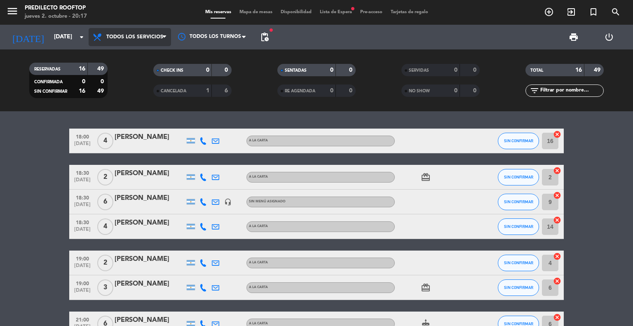
click at [136, 35] on span "Todos los servicios" at bounding box center [134, 37] width 57 height 6
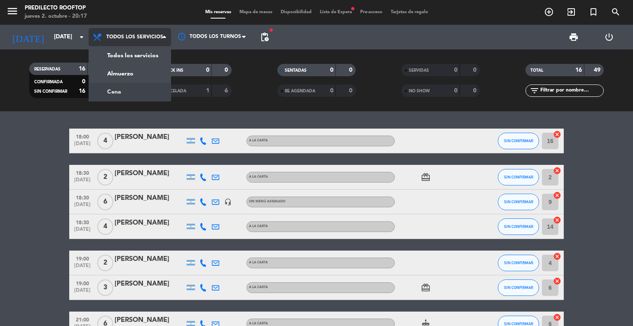
click at [136, 84] on div "menu Predilecto Rooftop [DATE] 2. octubre - 20:17 Mis reservas Mapa de mesas Di…" at bounding box center [316, 55] width 633 height 111
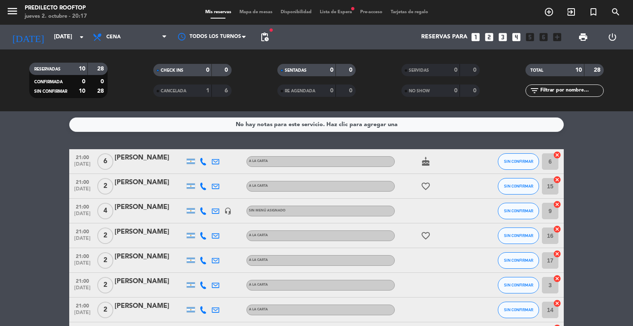
click at [298, 130] on div "No hay notas para este servicio. Haz clic para agregar una" at bounding box center [316, 125] width 495 height 14
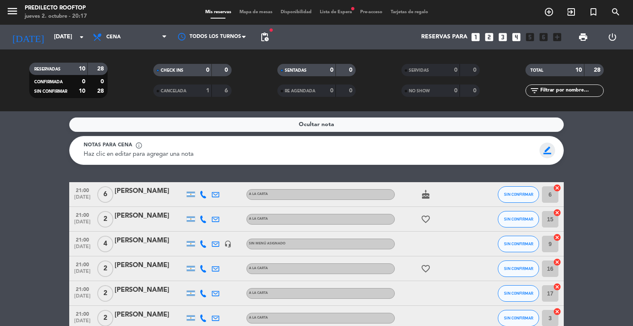
click at [547, 147] on span "border_color" at bounding box center [548, 151] width 16 height 16
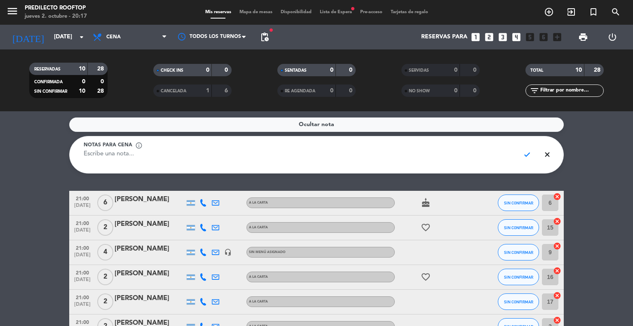
click at [356, 160] on textarea at bounding box center [299, 159] width 430 height 19
click at [525, 158] on span "check" at bounding box center [528, 155] width 16 height 16
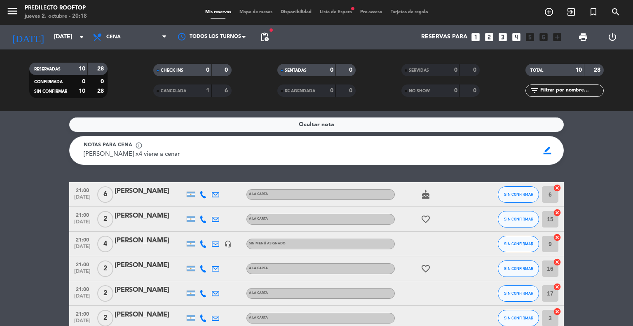
click at [328, 146] on div "Notas para cena info_outline" at bounding box center [309, 145] width 450 height 8
click at [552, 151] on span "border_color" at bounding box center [548, 151] width 16 height 16
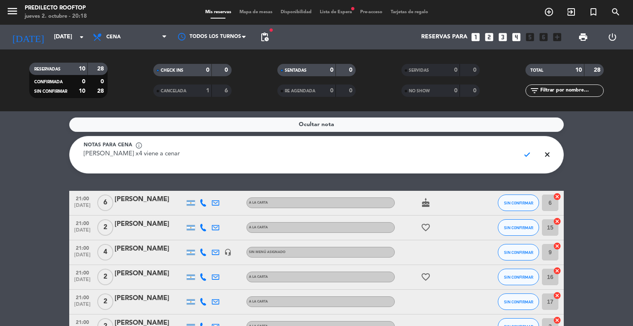
click at [325, 151] on textarea "[PERSON_NAME] x4 viene a cenar" at bounding box center [299, 159] width 430 height 19
type textarea "[PERSON_NAME] x4 SUNSET"
click at [532, 157] on span "check" at bounding box center [528, 155] width 16 height 16
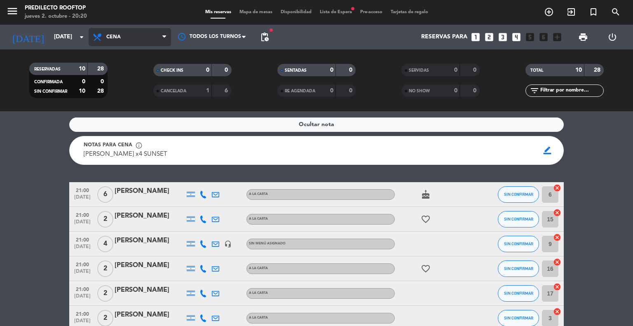
click at [152, 34] on span "Cena" at bounding box center [130, 37] width 82 height 18
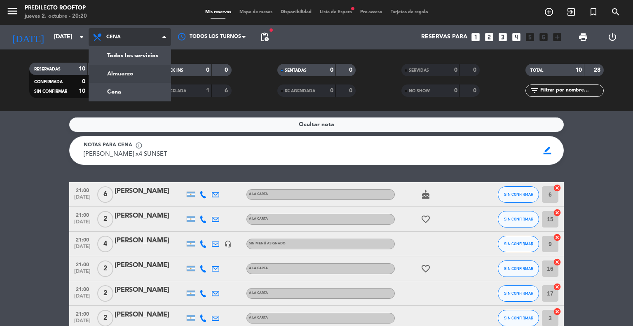
click at [137, 66] on div "menu Predilecto Rooftop [DATE] 2. octubre - 20:20 Mis reservas Mapa de mesas Di…" at bounding box center [316, 55] width 633 height 111
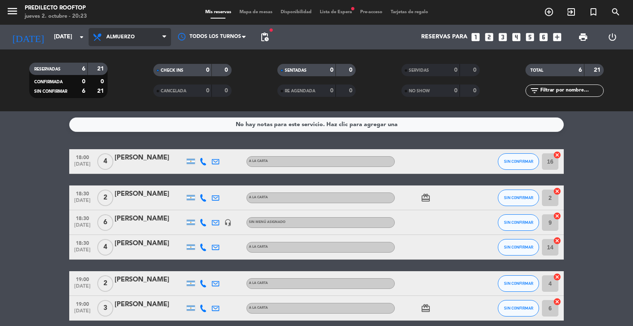
click at [142, 41] on span "Almuerzo" at bounding box center [130, 37] width 82 height 18
click at [145, 96] on div "menu Predilecto Rooftop [DATE] 2. octubre - 20:23 Mis reservas Mapa de mesas Di…" at bounding box center [316, 55] width 633 height 111
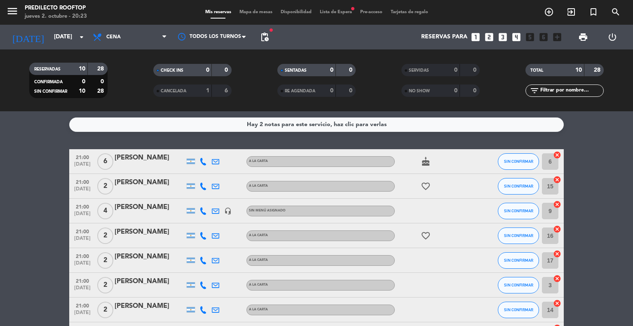
click at [231, 122] on div "Hay 2 notas para este servicio, haz clic para verlas" at bounding box center [316, 125] width 495 height 14
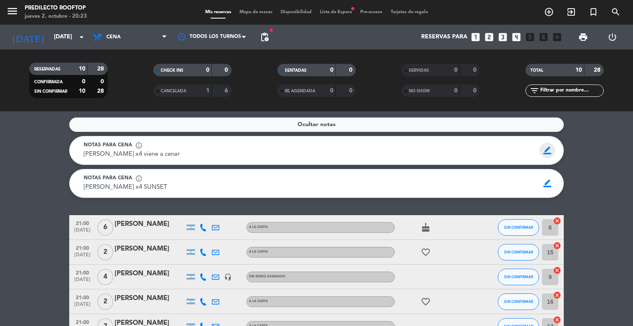
click at [546, 153] on span "border_color" at bounding box center [548, 151] width 16 height 16
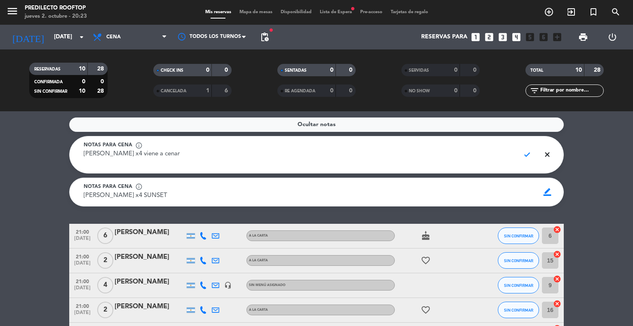
click at [0, 188] on service-notes "Ocultar notas Notas para cena info_outline [PERSON_NAME] x4 viene a cenar check…" at bounding box center [316, 162] width 633 height 89
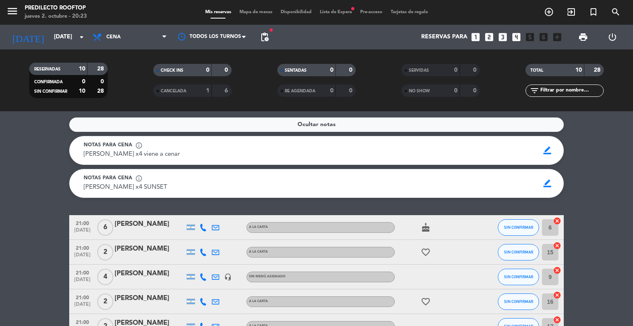
click at [172, 155] on span "[PERSON_NAME] x4 viene a cenar" at bounding box center [132, 154] width 96 height 6
click at [548, 158] on span "border_color" at bounding box center [548, 151] width 16 height 16
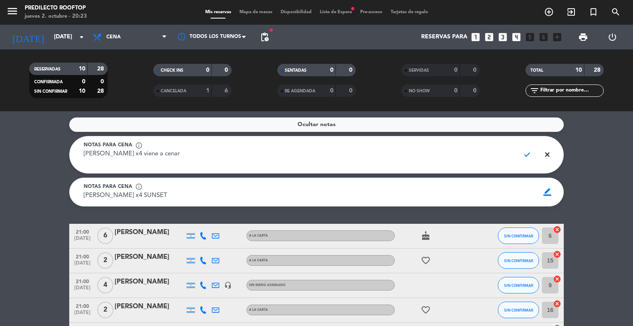
click at [288, 161] on textarea "[PERSON_NAME] x4 viene a cenar" at bounding box center [299, 159] width 430 height 19
type textarea "j"
click at [524, 154] on span "check" at bounding box center [528, 155] width 16 height 16
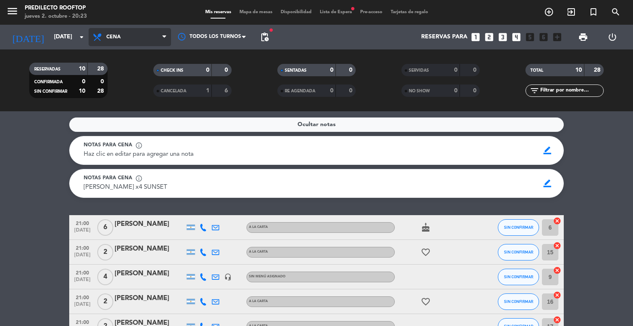
click at [158, 33] on span "Cena" at bounding box center [130, 37] width 82 height 18
click at [132, 79] on div "menu Predilecto Rooftop [DATE] 2. octubre - 20:23 Mis reservas Mapa de mesas Di…" at bounding box center [316, 55] width 633 height 111
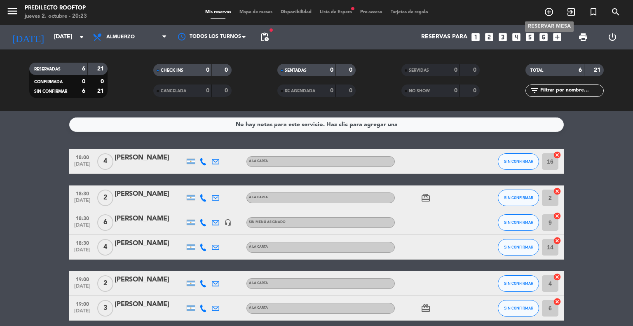
click at [551, 8] on icon "add_circle_outline" at bounding box center [549, 12] width 10 height 10
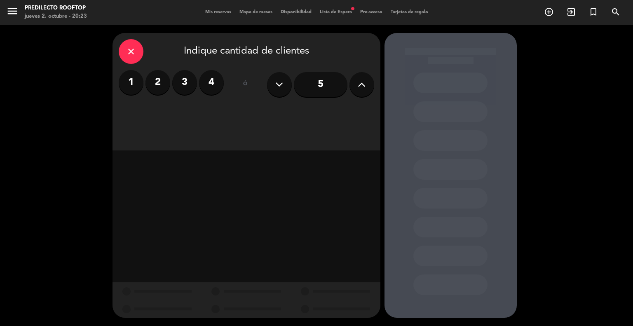
click at [134, 49] on icon "close" at bounding box center [131, 52] width 10 height 10
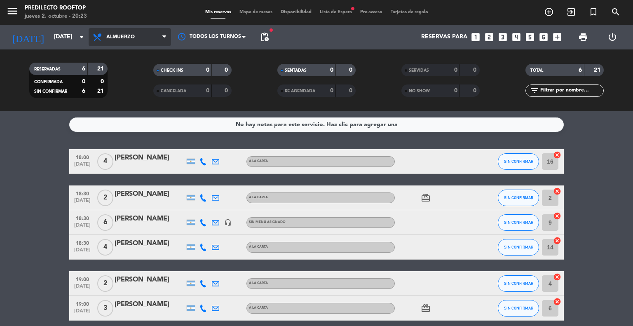
click at [149, 41] on span "Almuerzo" at bounding box center [130, 37] width 82 height 18
click at [148, 92] on div "menu Predilecto Rooftop [DATE] 2. octubre - 20:23 Mis reservas Mapa de mesas Di…" at bounding box center [316, 55] width 633 height 111
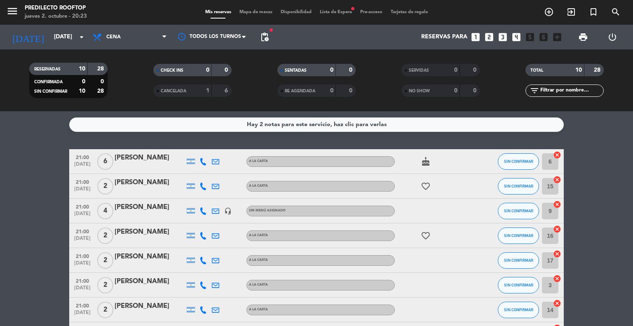
click at [209, 127] on div "Hay 2 notas para este servicio, haz clic para verlas" at bounding box center [316, 125] width 495 height 14
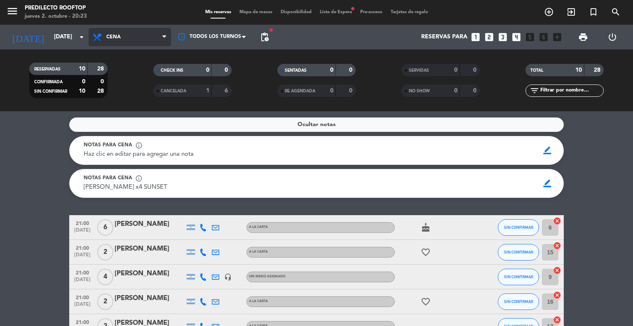
click at [144, 29] on span "Cena" at bounding box center [130, 37] width 82 height 18
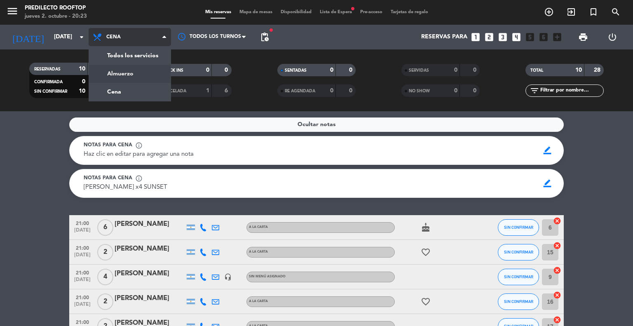
click at [155, 75] on div "menu Predilecto Rooftop [DATE] 2. octubre - 20:23 Mis reservas Mapa de mesas Di…" at bounding box center [316, 55] width 633 height 111
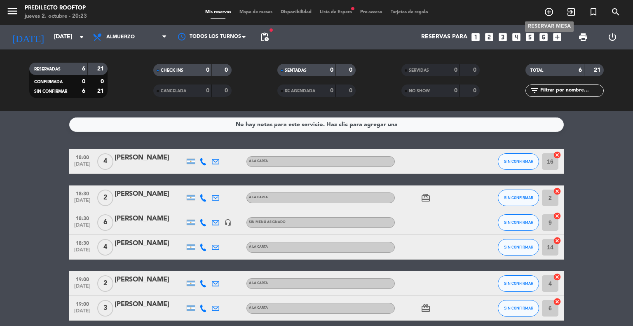
click at [545, 7] on icon "add_circle_outline" at bounding box center [549, 12] width 10 height 10
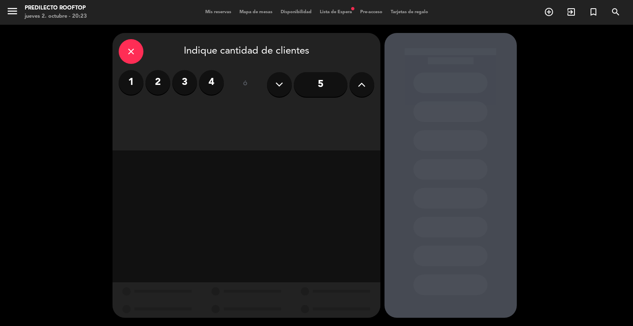
click at [207, 91] on label "4" at bounding box center [211, 82] width 25 height 25
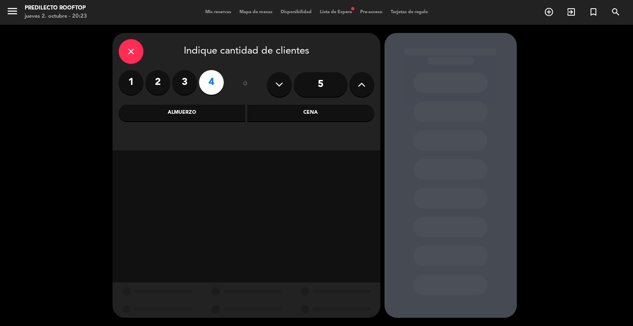
click at [192, 108] on div "Almuerzo" at bounding box center [182, 113] width 127 height 16
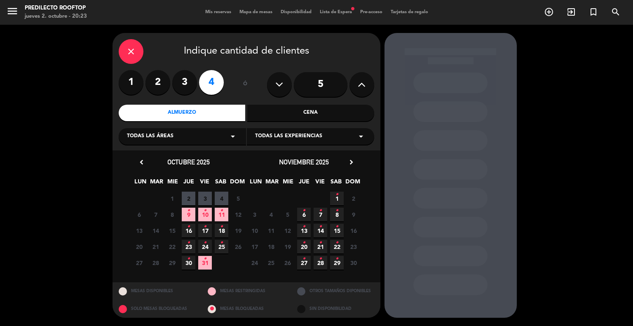
click at [220, 217] on span "11 •" at bounding box center [222, 215] width 14 height 14
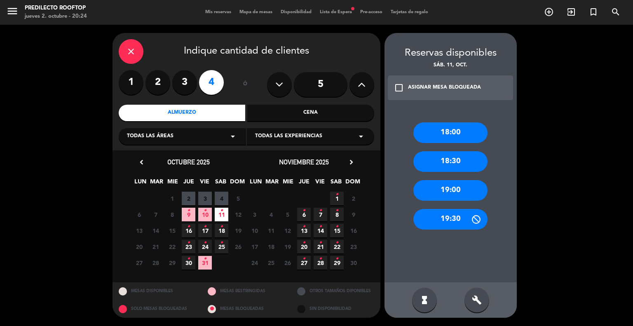
click at [471, 132] on div "18:00" at bounding box center [451, 132] width 74 height 21
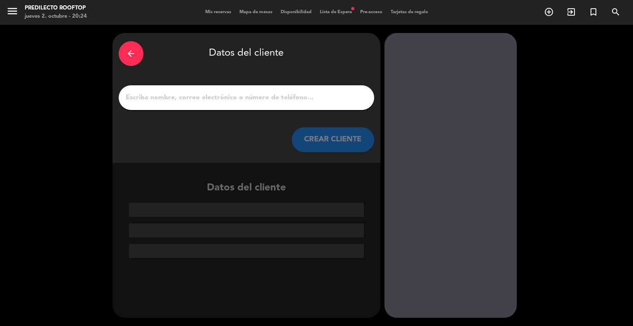
click at [235, 98] on input "1" at bounding box center [246, 98] width 243 height 12
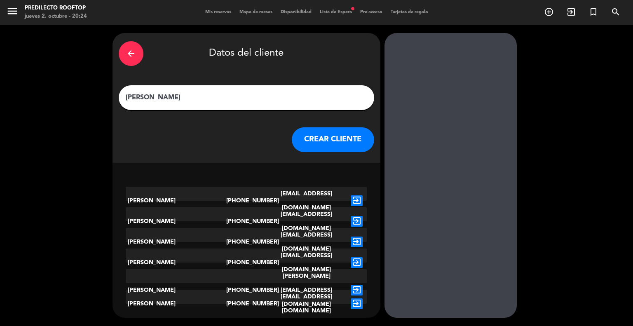
type input "[PERSON_NAME]"
click at [355, 195] on icon "exit_to_app" at bounding box center [357, 200] width 12 height 11
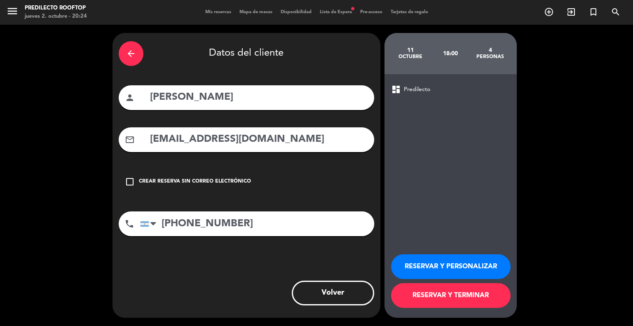
click at [433, 298] on button "RESERVAR Y TERMINAR" at bounding box center [451, 295] width 120 height 25
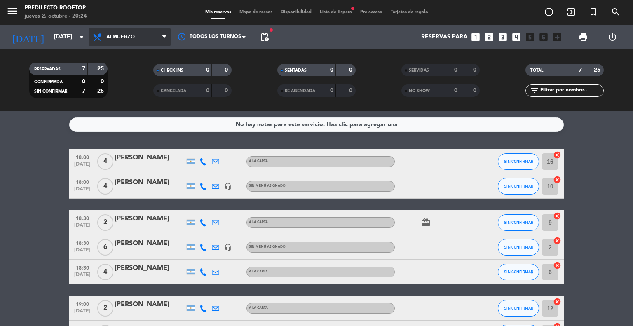
click at [153, 43] on span "Almuerzo" at bounding box center [130, 37] width 82 height 18
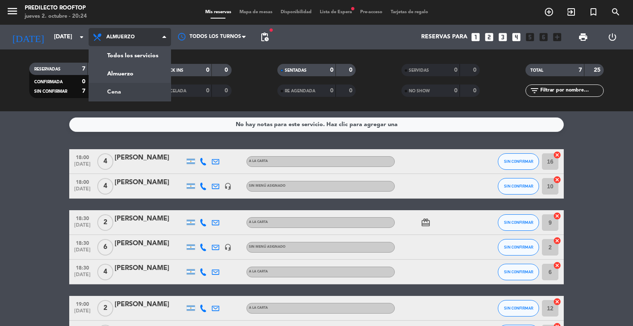
click at [157, 87] on div "menu Predilecto Rooftop [DATE] 2. octubre - 20:24 Mis reservas Mapa de mesas Di…" at bounding box center [316, 55] width 633 height 111
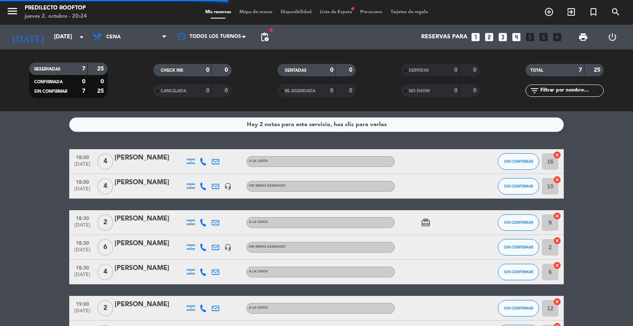
click at [403, 127] on div "Hay 2 notas para este servicio, haz clic para verlas" at bounding box center [316, 125] width 495 height 14
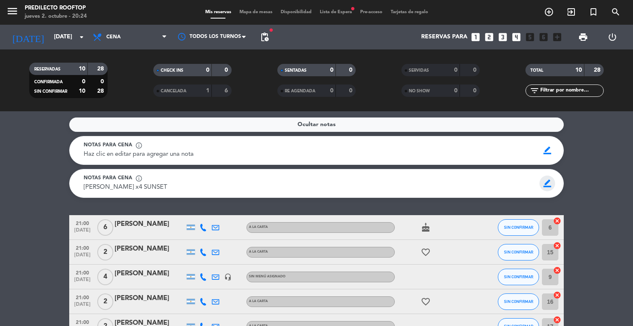
click at [543, 181] on span "border_color" at bounding box center [548, 184] width 16 height 16
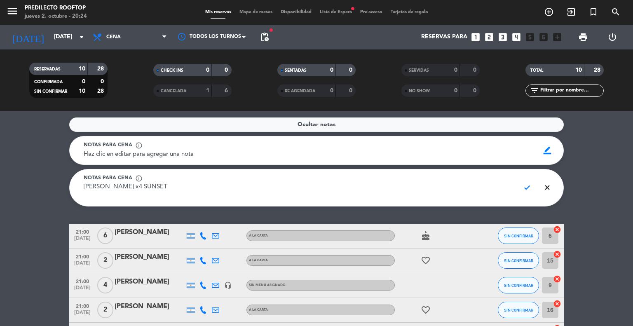
drag, startPoint x: 430, startPoint y: 181, endPoint x: 413, endPoint y: 192, distance: 20.5
click at [414, 192] on div "Notas para cena info_outline [PERSON_NAME] x4 SUNSET" at bounding box center [299, 187] width 442 height 27
click at [410, 189] on textarea "[PERSON_NAME] x4 SUNSET" at bounding box center [299, 192] width 430 height 19
type textarea "j"
click at [528, 190] on span "check" at bounding box center [528, 188] width 16 height 16
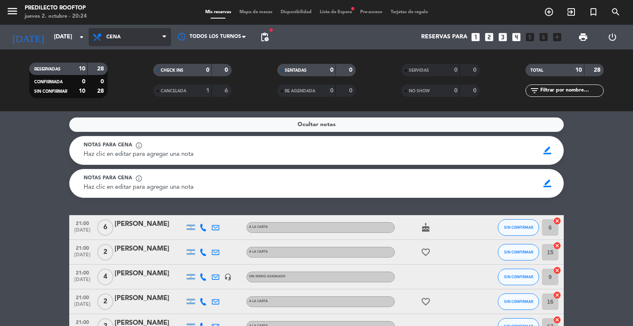
click at [106, 35] on span "Cena" at bounding box center [113, 37] width 14 height 6
click at [109, 74] on div "menu Predilecto Rooftop [DATE] 2. octubre - 20:24 Mis reservas Mapa de mesas Di…" at bounding box center [316, 55] width 633 height 111
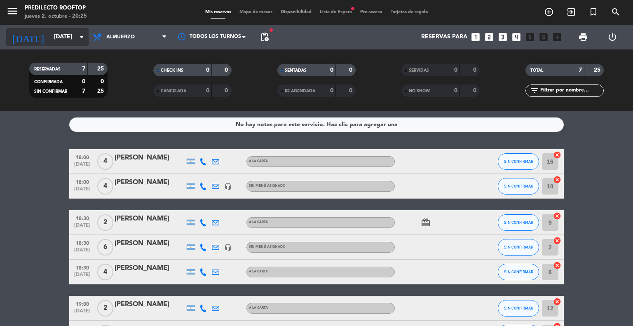
click at [50, 41] on input "[DATE]" at bounding box center [89, 37] width 78 height 15
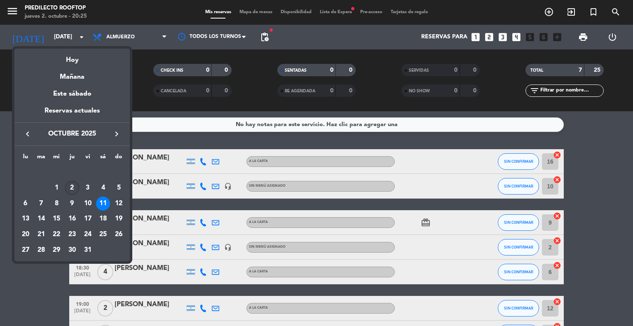
click at [68, 188] on div "2" at bounding box center [72, 188] width 14 height 14
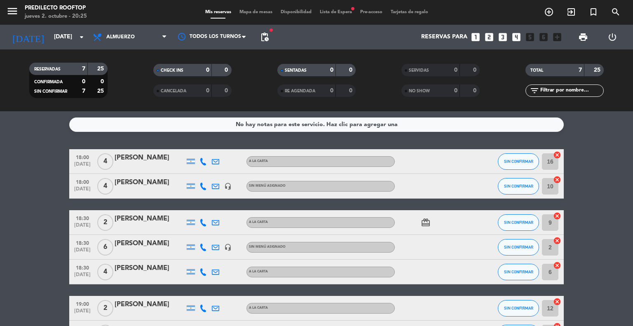
type input "[DEMOGRAPHIC_DATA][DATE]"
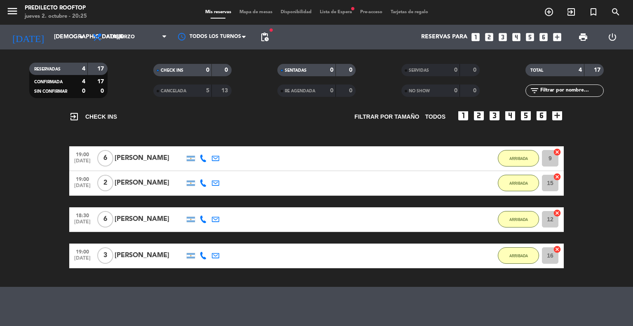
scroll to position [61, 0]
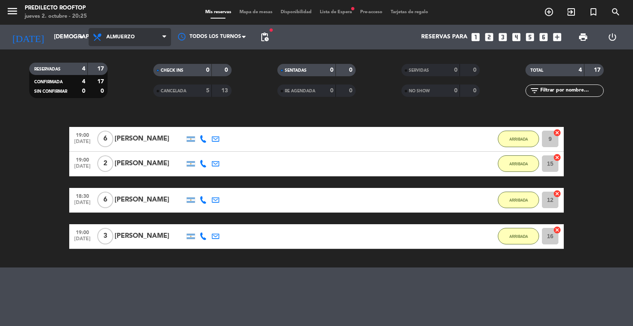
click at [160, 34] on span "Almuerzo" at bounding box center [130, 37] width 82 height 18
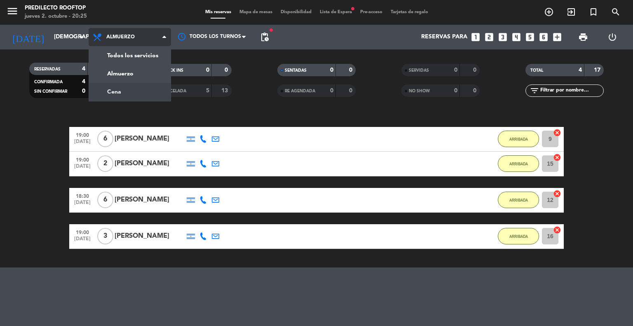
click at [150, 94] on div "menu Predilecto Rooftop [DATE] 2. octubre - 20:25 Mis reservas Mapa de mesas Di…" at bounding box center [316, 55] width 633 height 111
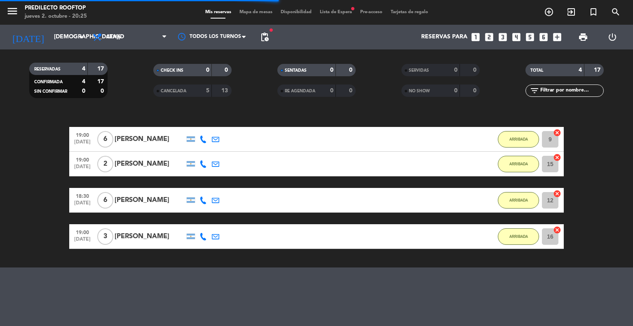
scroll to position [0, 0]
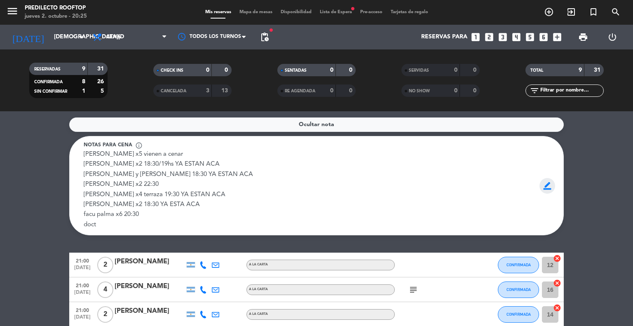
click at [550, 188] on span "border_color" at bounding box center [548, 186] width 16 height 16
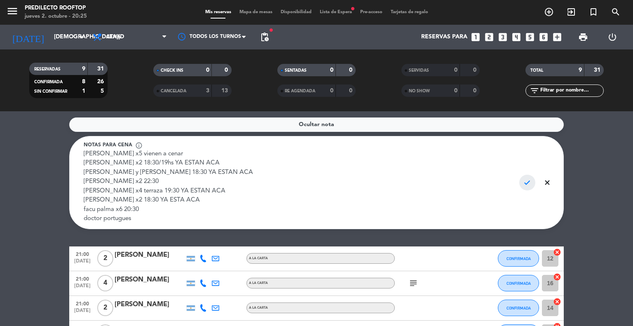
type textarea "[PERSON_NAME] x5 vienen a cenar [PERSON_NAME] x2 18:30/19hs YA ESTAN ACA [PERSO…"
click at [525, 183] on span "check" at bounding box center [528, 183] width 16 height 16
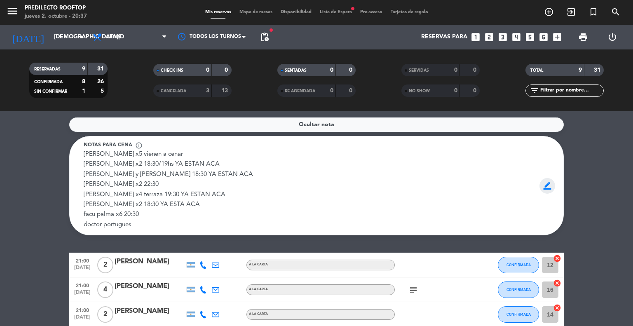
click at [550, 188] on span "border_color" at bounding box center [548, 186] width 16 height 16
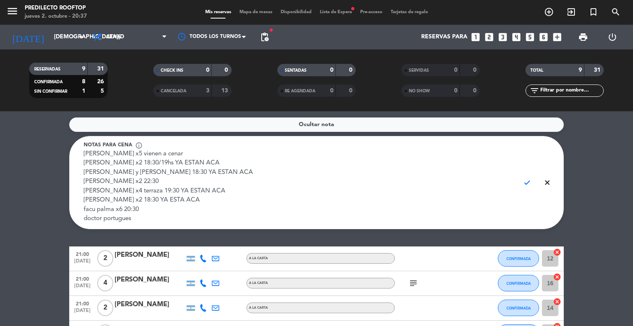
drag, startPoint x: 201, startPoint y: 202, endPoint x: 81, endPoint y: 192, distance: 120.8
click at [81, 192] on div "Notas para cena info_outline [PERSON_NAME] x5 vienen a cenar [PERSON_NAME] x2 1…" at bounding box center [299, 182] width 442 height 82
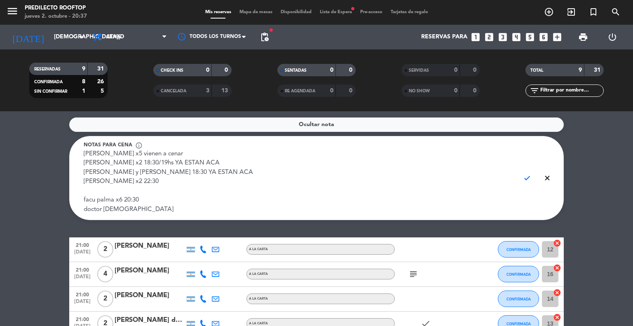
drag, startPoint x: 225, startPoint y: 173, endPoint x: 78, endPoint y: 162, distance: 147.6
click at [80, 164] on div "Notas para cena info_outline [PERSON_NAME] x5 vienen a cenar [PERSON_NAME] x2 1…" at bounding box center [299, 177] width 442 height 73
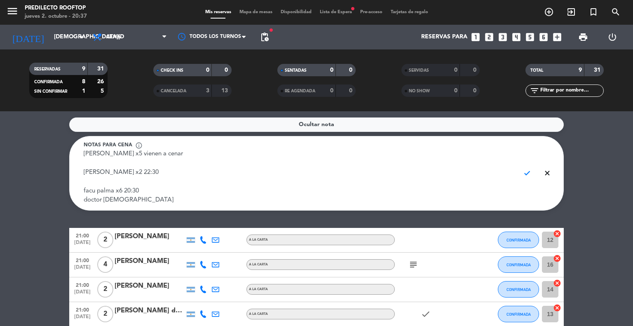
click at [99, 187] on textarea "[PERSON_NAME] x5 vienen a cenar [PERSON_NAME] x2 22:30 facu palma x6 20:30 doct…" at bounding box center [299, 178] width 430 height 56
drag, startPoint x: 138, startPoint y: 189, endPoint x: 106, endPoint y: 184, distance: 32.5
click at [106, 184] on textarea "[PERSON_NAME] x5 vienen a cenar [PERSON_NAME] x2 22:30 facu alma x6 20:30 docto…" at bounding box center [299, 178] width 430 height 56
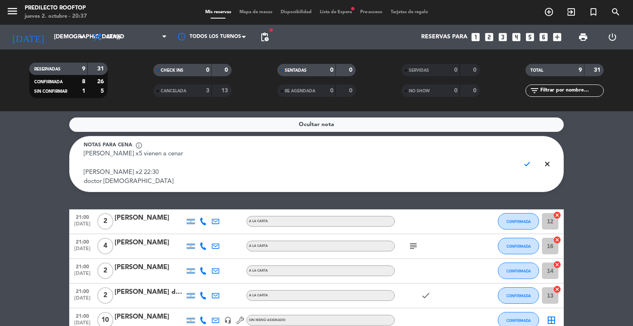
click at [116, 165] on textarea "[PERSON_NAME] x5 vienen a cenar [PERSON_NAME] x2 22:30 doctor [DEMOGRAPHIC_DATA]" at bounding box center [299, 168] width 430 height 37
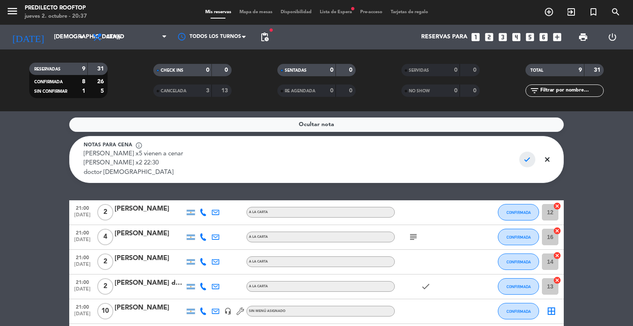
type textarea "[PERSON_NAME] x5 vienen a cenar [PERSON_NAME] x2 22:30 doctor [DEMOGRAPHIC_DATA]"
click at [525, 160] on span "check" at bounding box center [528, 160] width 16 height 16
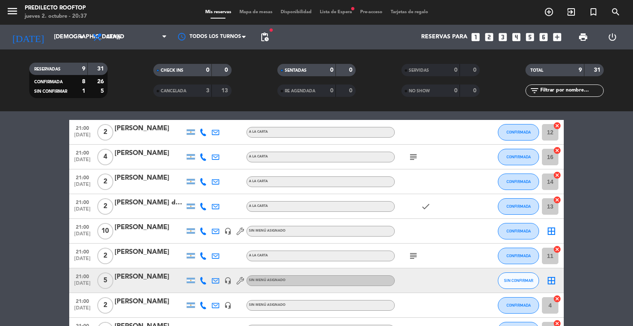
scroll to position [124, 0]
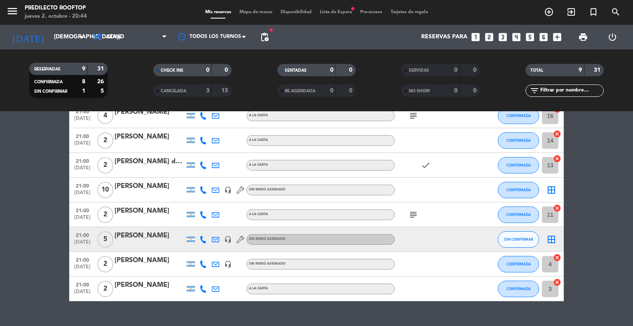
click at [338, 13] on span "Lista de Espera fiber_manual_record" at bounding box center [336, 12] width 40 height 5
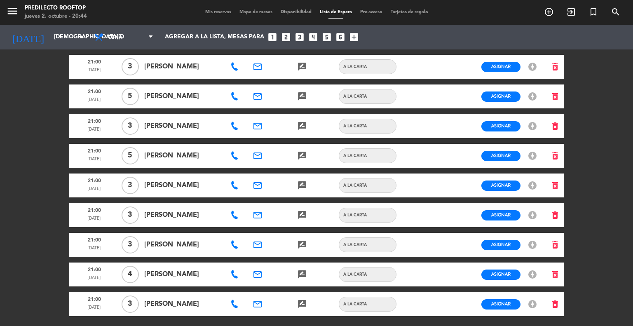
scroll to position [206, 0]
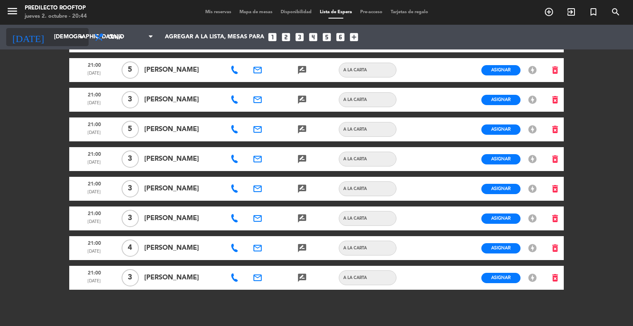
click at [83, 30] on input "[DEMOGRAPHIC_DATA][DATE]" at bounding box center [89, 37] width 78 height 15
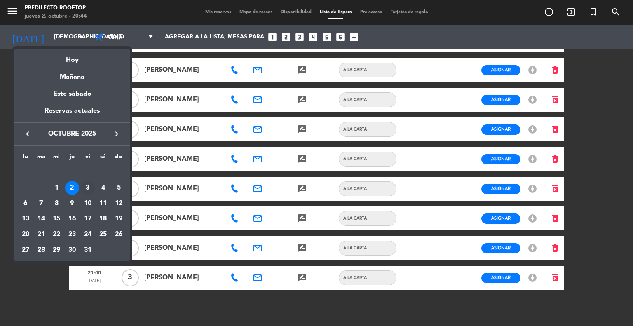
click at [83, 187] on div "3" at bounding box center [88, 188] width 14 height 14
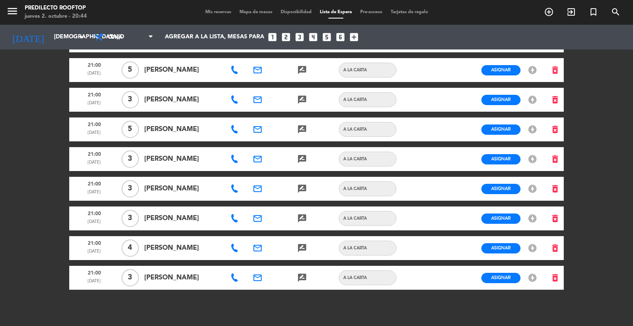
type input "[DATE]"
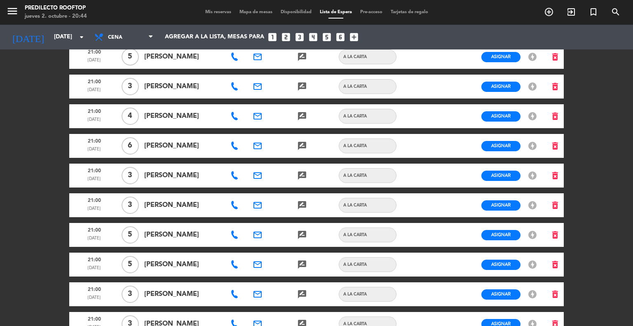
scroll to position [0, 0]
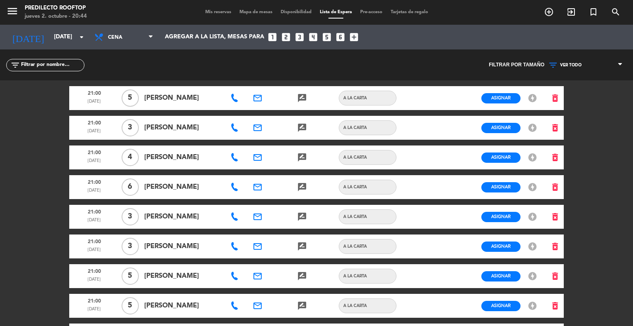
click at [203, 16] on div "menu Predilecto Rooftop [DATE] 2. octubre - 20:44 Mis reservas Mapa de mesas Di…" at bounding box center [316, 12] width 633 height 25
click at [207, 14] on span "Mis reservas" at bounding box center [218, 12] width 34 height 5
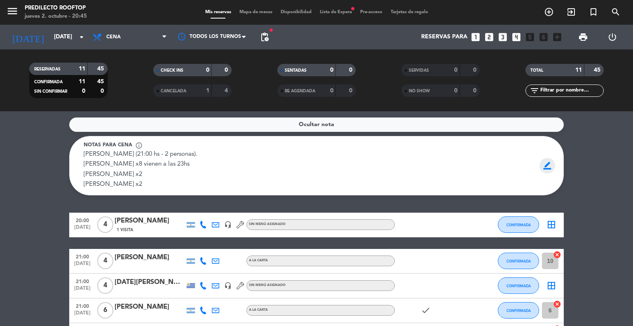
click at [547, 173] on span "border_color" at bounding box center [548, 166] width 16 height 16
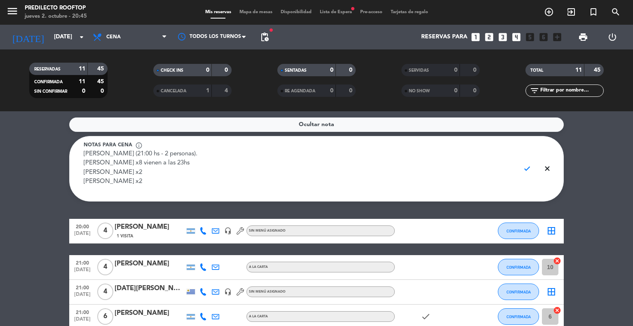
click at [450, 187] on textarea "[PERSON_NAME] (21:00 hs - 2 personas). [PERSON_NAME] x8 vienen a las 23hs [PERS…" at bounding box center [299, 173] width 430 height 47
type textarea "[PERSON_NAME] (21:00 hs - 2 personas). [PERSON_NAME] x8 vienen a las 23hs [PERS…"
click at [530, 172] on span "check" at bounding box center [528, 169] width 16 height 16
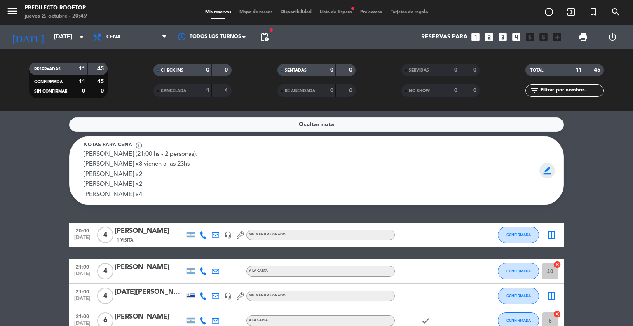
click at [547, 174] on span "border_color" at bounding box center [548, 171] width 16 height 16
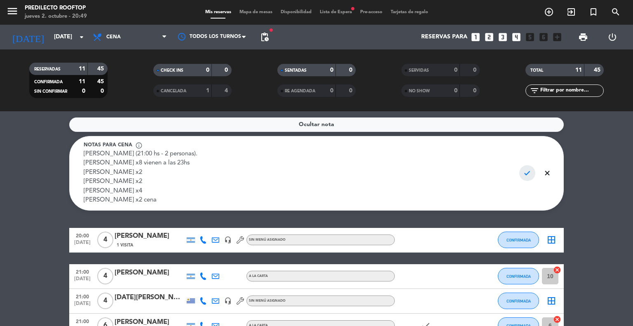
type textarea "[PERSON_NAME] (21:00 hs - 2 personas). [PERSON_NAME] x8 vienen a las 23hs [PERS…"
click at [525, 170] on span "check" at bounding box center [528, 173] width 16 height 16
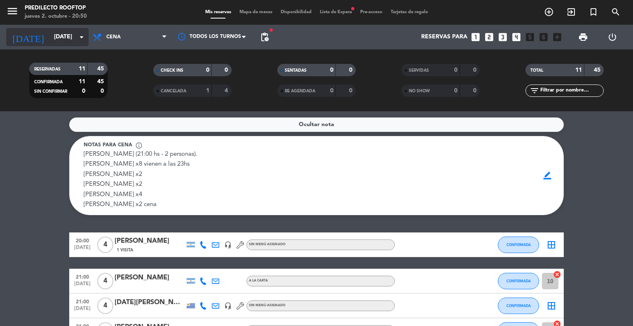
click at [53, 42] on input "[DATE]" at bounding box center [89, 37] width 78 height 15
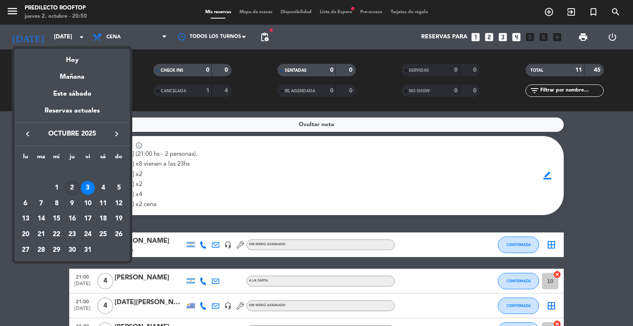
click at [73, 191] on div "2" at bounding box center [72, 188] width 14 height 14
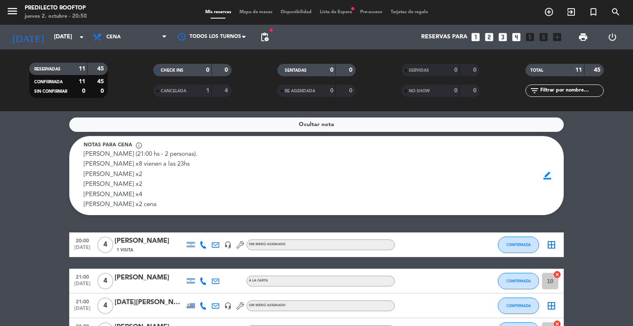
type input "[DEMOGRAPHIC_DATA][DATE]"
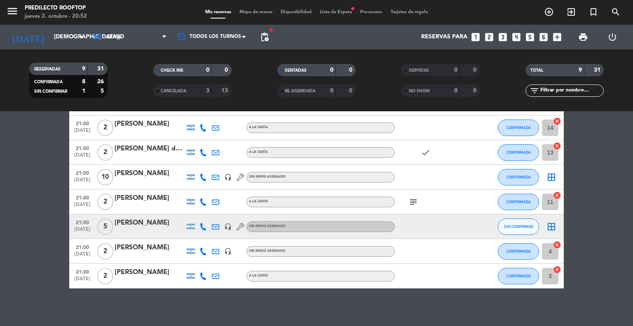
scroll to position [140, 0]
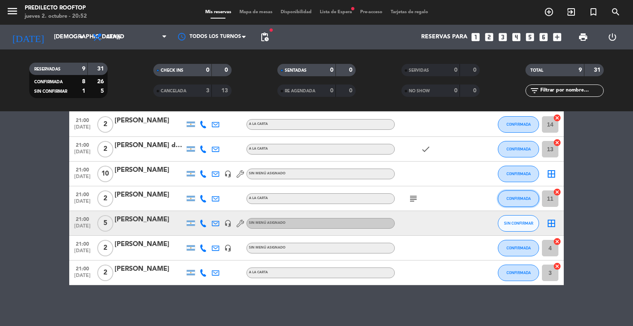
click at [519, 198] on span "CONFIRMADA" at bounding box center [519, 198] width 24 height 5
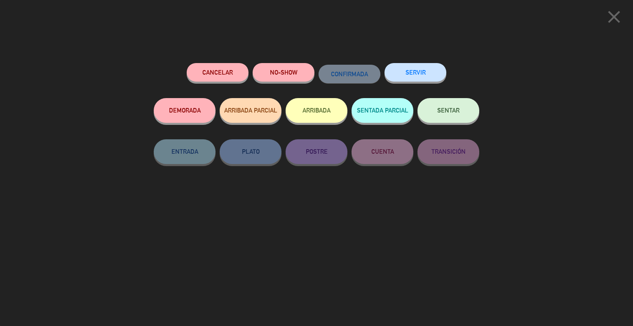
click at [228, 76] on button "Cancelar" at bounding box center [218, 72] width 62 height 19
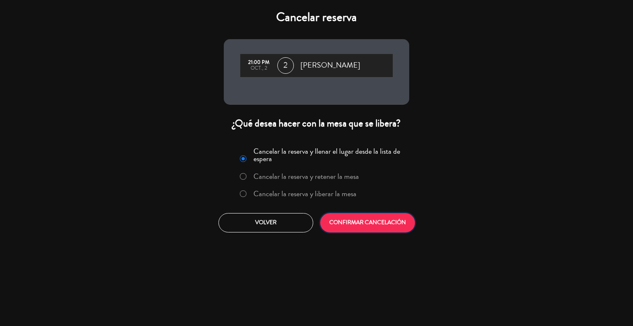
click at [399, 220] on button "CONFIRMAR CANCELACIÓN" at bounding box center [367, 222] width 95 height 19
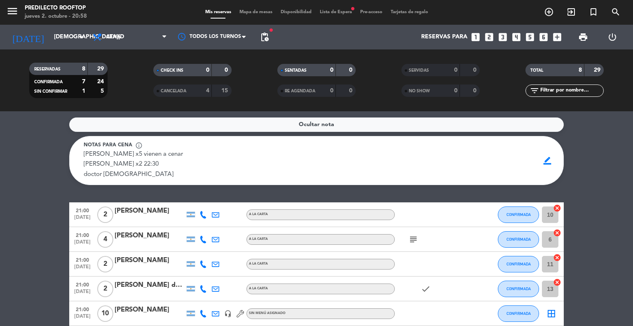
scroll to position [41, 0]
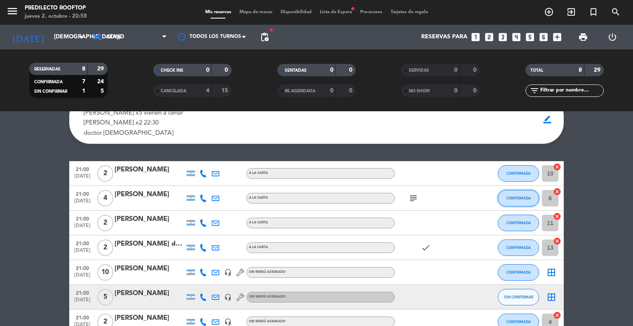
click at [520, 198] on span "CONFIRMADA" at bounding box center [519, 198] width 24 height 5
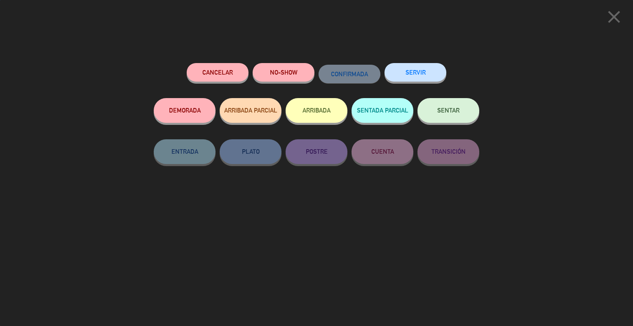
scroll to position [104, 0]
click at [310, 107] on button "ARRIBADA" at bounding box center [317, 110] width 62 height 25
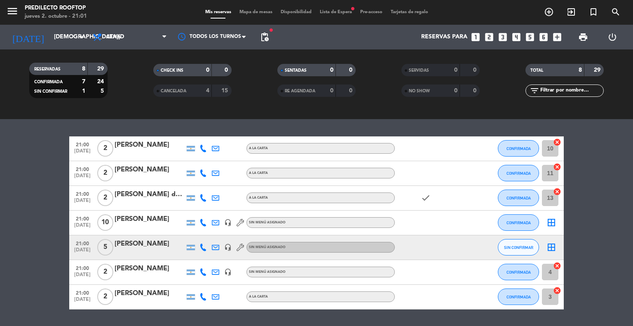
scroll to position [0, 0]
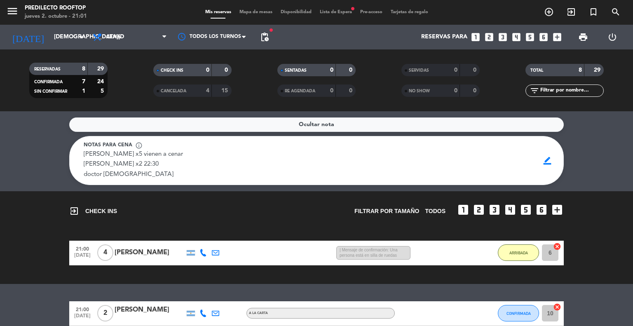
click at [343, 166] on div "[PERSON_NAME] x5 vienen a cenar [PERSON_NAME] x2 22:30 doctor [DEMOGRAPHIC_DATA…" at bounding box center [309, 165] width 450 height 30
click at [402, 141] on div "Notas para cena info_outline" at bounding box center [309, 145] width 450 height 8
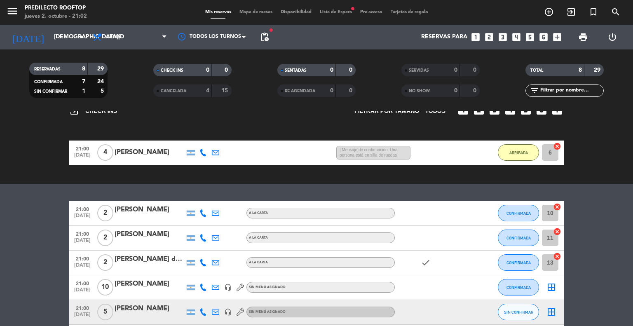
scroll to position [124, 0]
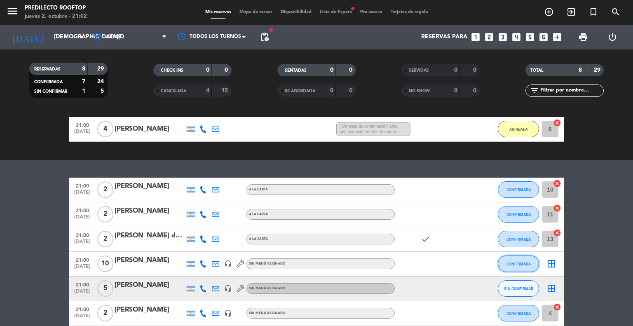
click at [515, 262] on span "CONFIRMADA" at bounding box center [519, 264] width 24 height 5
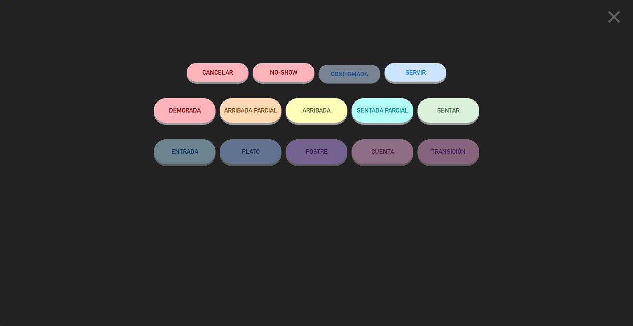
click at [302, 109] on button "ARRIBADA" at bounding box center [317, 110] width 62 height 25
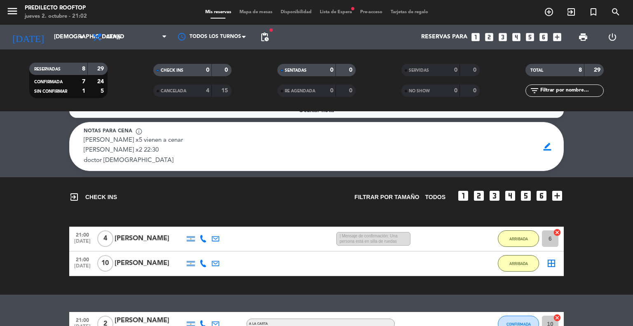
scroll to position [0, 0]
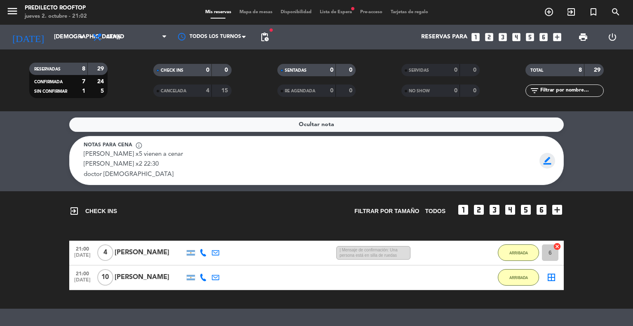
click at [553, 158] on span "border_color" at bounding box center [548, 161] width 16 height 16
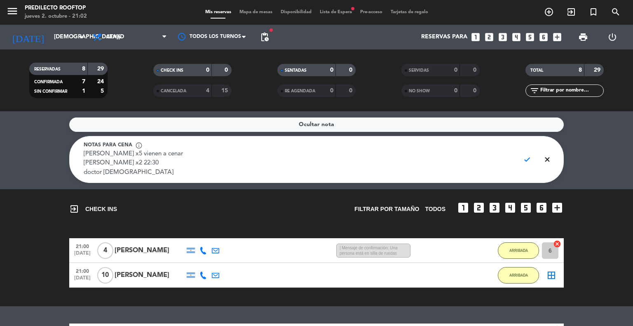
click at [242, 154] on textarea "[PERSON_NAME] x5 vienen a cenar [PERSON_NAME] x2 22:30 doctor [DEMOGRAPHIC_DATA]" at bounding box center [299, 164] width 430 height 28
type textarea "[PERSON_NAME] x5 vienen a cenar LLEGARON [PERSON_NAME] x2 22:30 doctor [DEMOGRA…"
click at [526, 159] on span "check" at bounding box center [528, 160] width 16 height 16
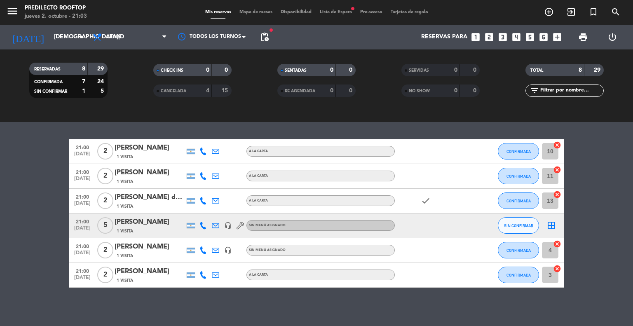
scroll to position [189, 0]
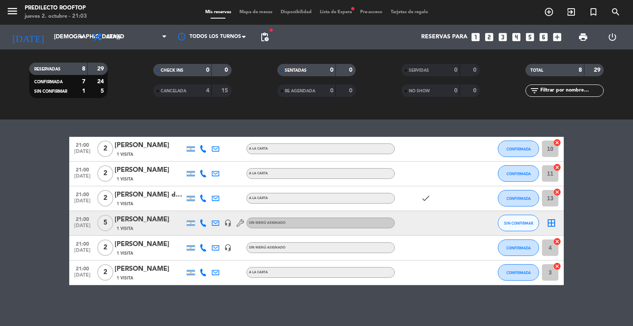
click at [396, 303] on div "Ocultar nota Notas para cena info_outline [PERSON_NAME] x5 vienen a cenar LLEGA…" at bounding box center [316, 218] width 633 height 215
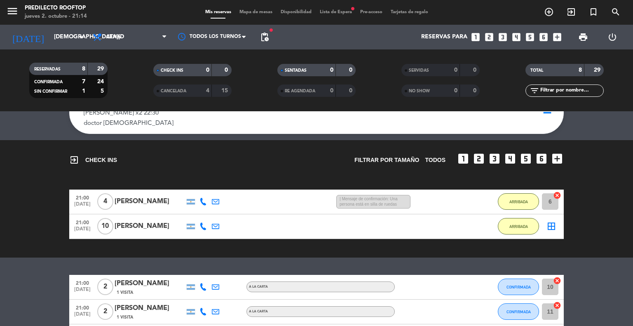
scroll to position [66, 0]
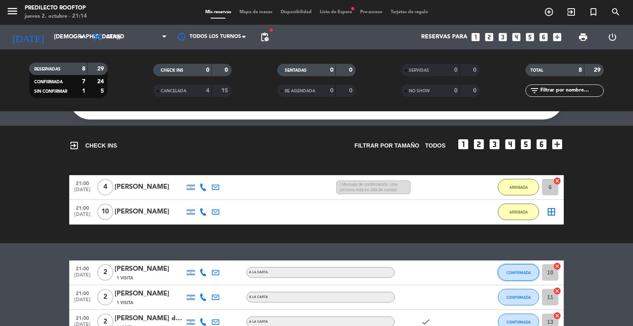
click at [529, 276] on button "CONFIRMADA" at bounding box center [518, 272] width 41 height 16
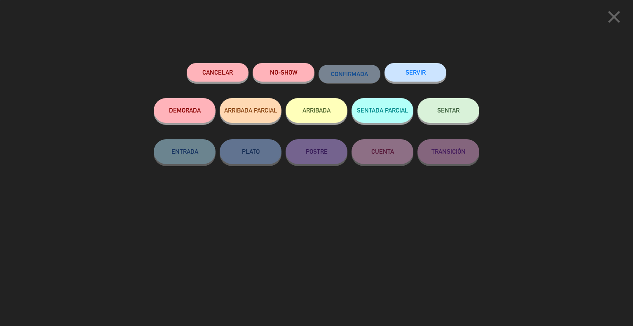
scroll to position [128, 0]
click at [320, 118] on button "ARRIBADA" at bounding box center [317, 110] width 62 height 25
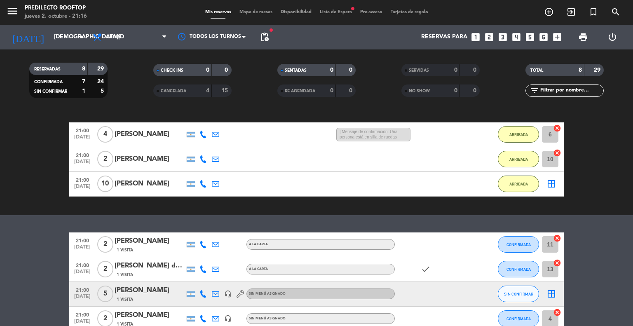
scroll to position [169, 0]
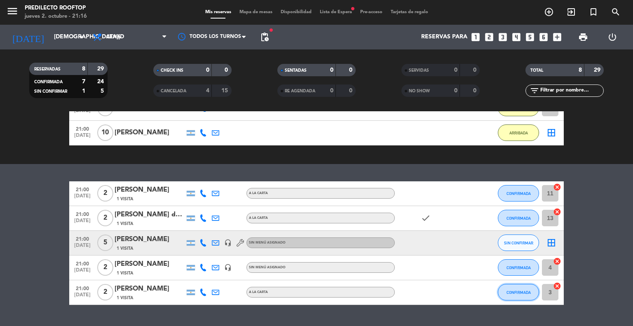
click at [522, 295] on button "CONFIRMADA" at bounding box center [518, 292] width 41 height 16
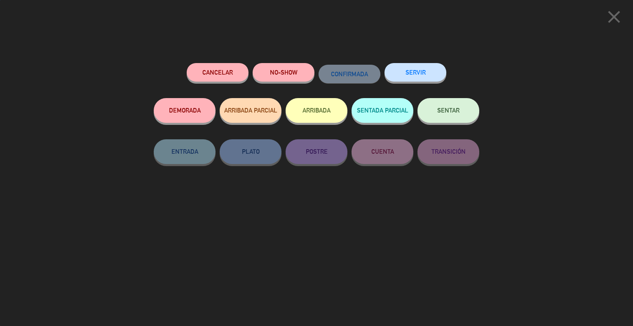
click at [332, 118] on button "ARRIBADA" at bounding box center [317, 110] width 62 height 25
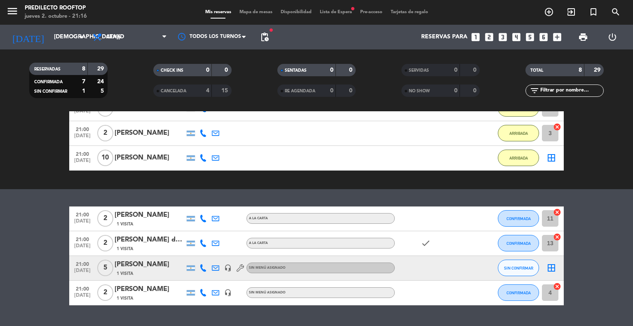
scroll to position [189, 0]
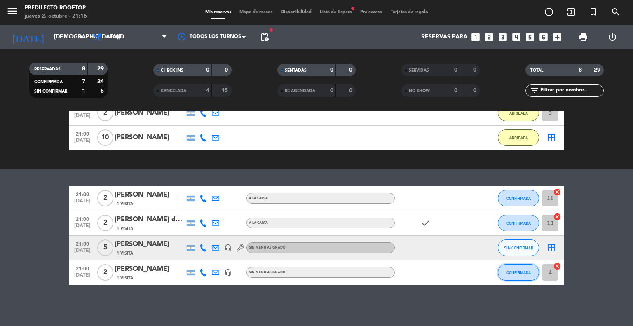
click at [508, 275] on button "CONFIRMADA" at bounding box center [518, 272] width 41 height 16
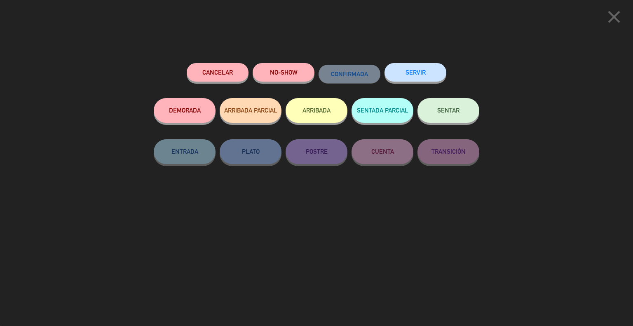
click at [307, 110] on button "ARRIBADA" at bounding box center [317, 110] width 62 height 25
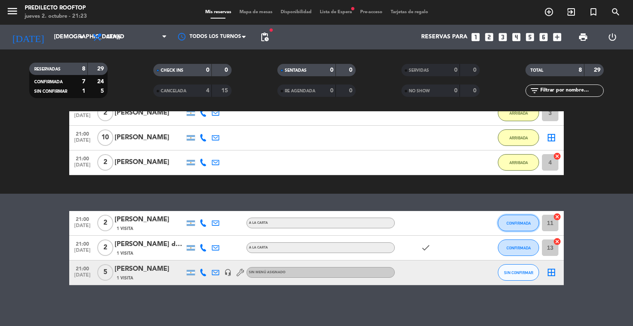
click at [526, 222] on span "CONFIRMADA" at bounding box center [519, 223] width 24 height 5
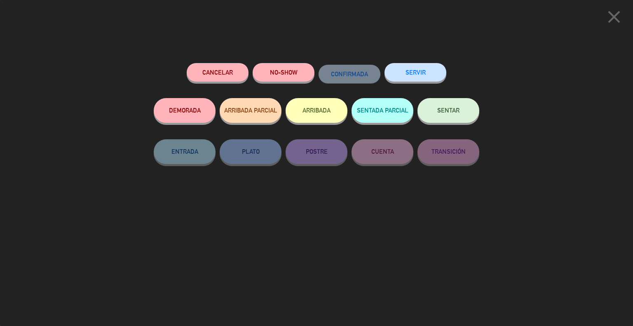
click at [315, 96] on div "Cancelar NO-SHOW CONFIRMADA SERVIR" at bounding box center [317, 80] width 326 height 35
click at [314, 104] on button "ARRIBADA" at bounding box center [317, 110] width 62 height 25
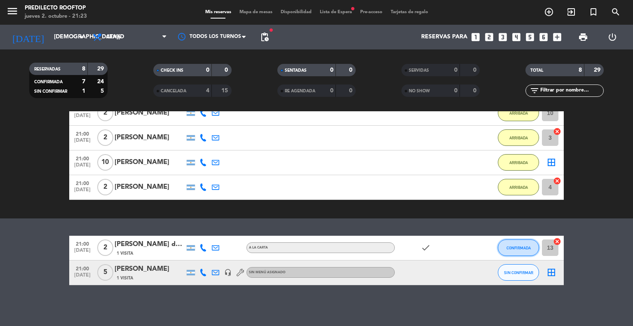
click at [505, 244] on button "CONFIRMADA" at bounding box center [518, 248] width 41 height 16
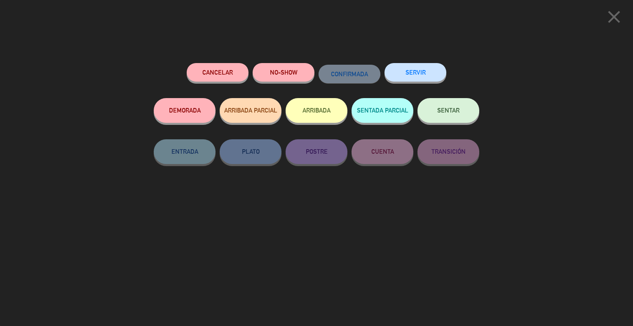
click at [321, 115] on button "ARRIBADA" at bounding box center [317, 110] width 62 height 25
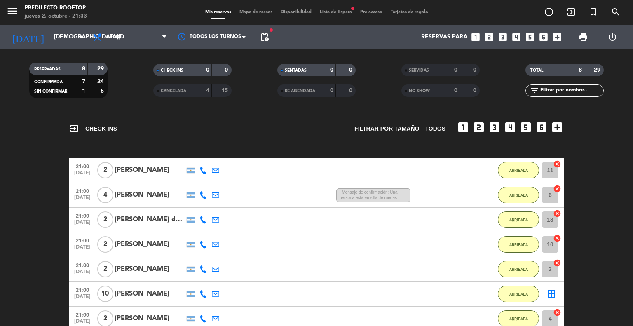
scroll to position [0, 0]
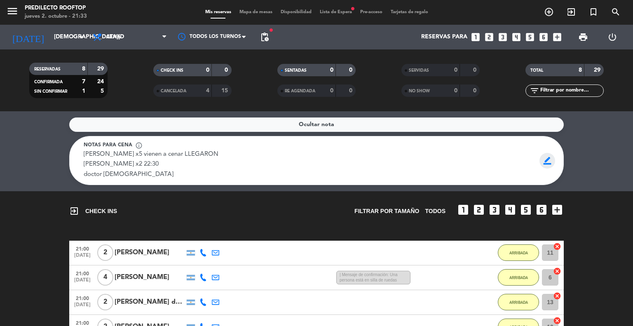
click at [547, 165] on span "border_color" at bounding box center [548, 161] width 16 height 16
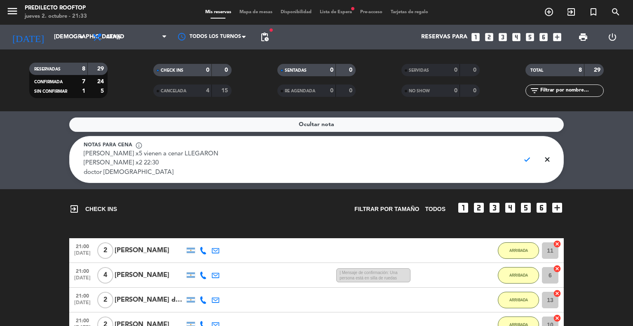
click at [242, 154] on textarea "[PERSON_NAME] x5 vienen a cenar LLEGARON [PERSON_NAME] x2 22:30 doctor [DEMOGRA…" at bounding box center [299, 164] width 430 height 28
type textarea "[PERSON_NAME] x2 [PERSON_NAME] x2 22:30 doctor [DEMOGRAPHIC_DATA]"
click at [532, 163] on span "check" at bounding box center [528, 160] width 16 height 16
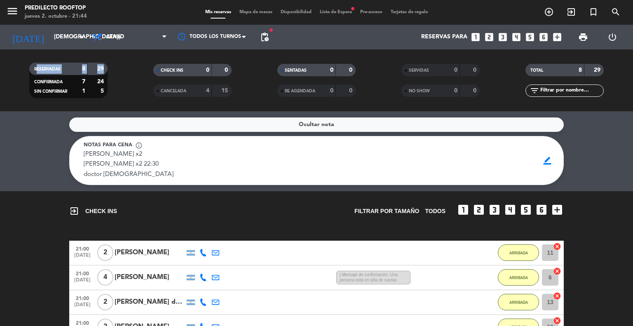
drag, startPoint x: 13, startPoint y: 79, endPoint x: 315, endPoint y: 265, distance: 355.2
click at [61, 116] on ng-component "menu Predilecto Rooftop [DATE] 2. octubre - 21:44 Mis reservas Mapa de mesas Di…" at bounding box center [316, 163] width 633 height 326
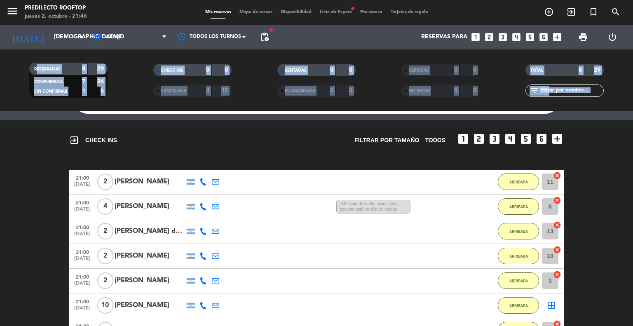
scroll to position [165, 0]
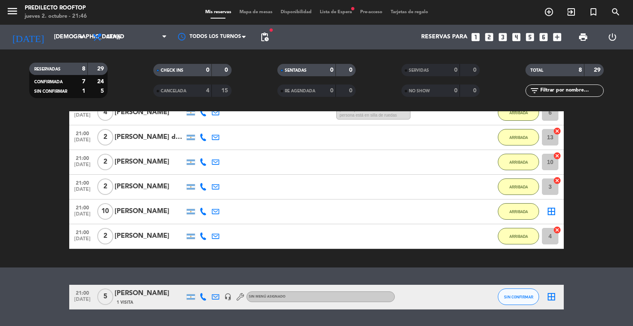
click at [0, 175] on bookings-row "21:00 [DATE] 2 [PERSON_NAME] 23 MIN / 14 MIN sms ARRIBADA 11 cancel 21:00 [DATE…" at bounding box center [316, 162] width 633 height 173
click at [80, 39] on icon "arrow_drop_down" at bounding box center [82, 37] width 10 height 10
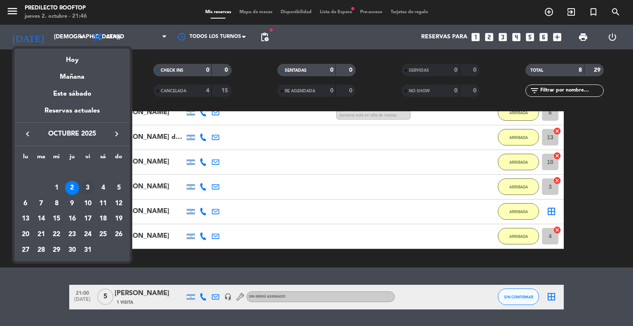
click at [87, 187] on div "3" at bounding box center [88, 188] width 14 height 14
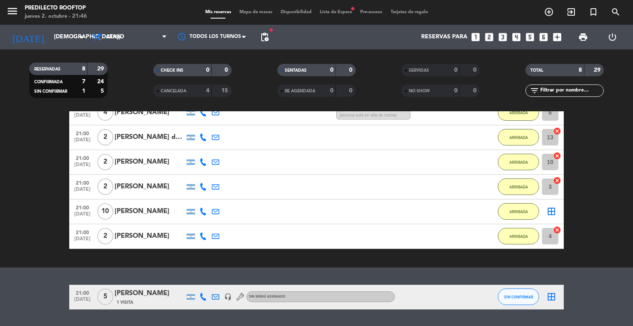
type input "[DATE]"
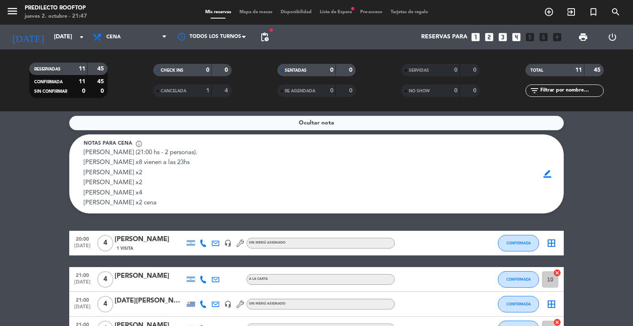
scroll to position [0, 0]
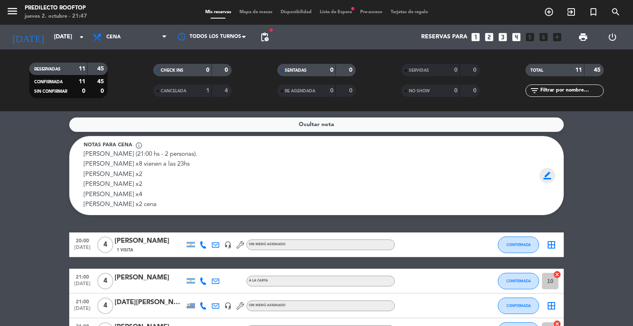
click at [544, 178] on span "border_color" at bounding box center [548, 176] width 16 height 16
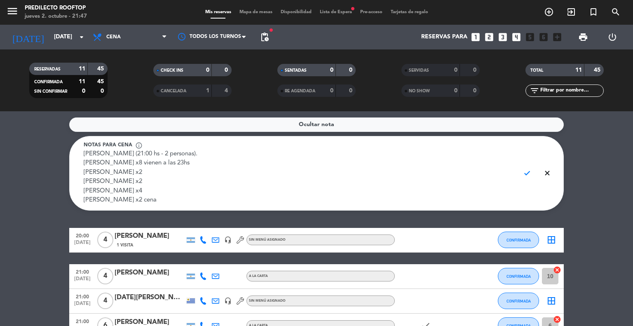
click at [195, 202] on textarea "[PERSON_NAME] (21:00 hs - 2 personas). [PERSON_NAME] x8 vienen a las 23hs [PERS…" at bounding box center [299, 178] width 430 height 56
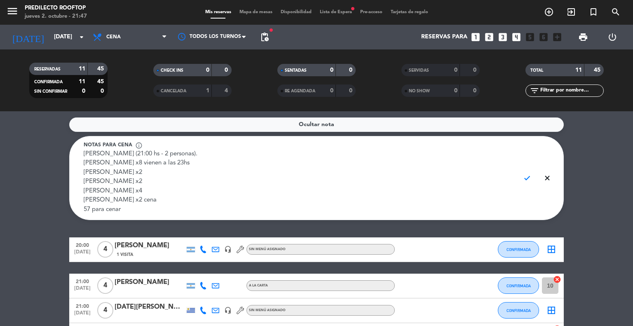
click at [96, 210] on textarea "[PERSON_NAME] (21:00 hs - 2 personas). [PERSON_NAME] x8 vienen a las 23hs [PERS…" at bounding box center [299, 182] width 430 height 65
type textarea "[PERSON_NAME] (21:00 hs - 2 personas). [PERSON_NAME] x8 vienen a las 23hs [PERS…"
click at [526, 178] on span "check" at bounding box center [528, 178] width 16 height 16
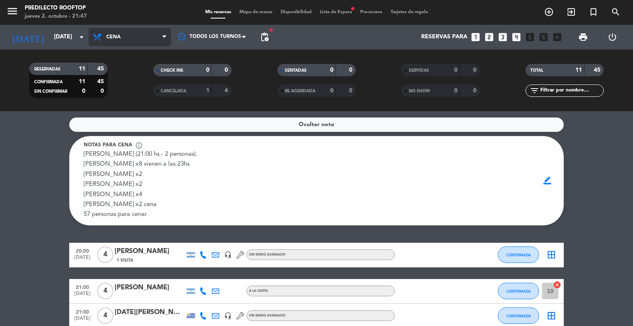
click at [117, 42] on span "Cena" at bounding box center [130, 37] width 82 height 18
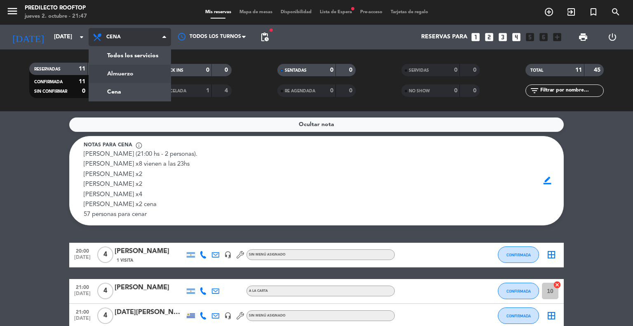
click at [120, 71] on div "menu Predilecto Rooftop [DATE] 2. octubre - 21:47 Mis reservas Mapa de mesas Di…" at bounding box center [316, 55] width 633 height 111
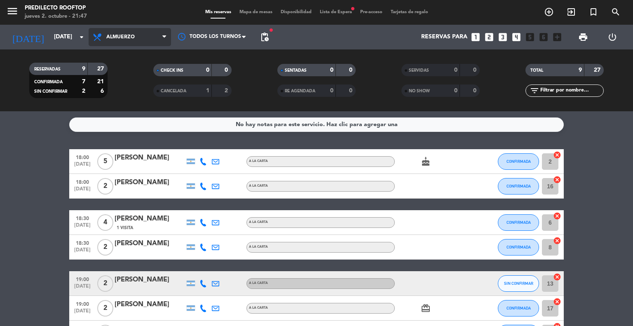
click at [124, 31] on span "Almuerzo" at bounding box center [130, 37] width 82 height 18
click at [115, 90] on div "menu Predilecto Rooftop [DATE] 2. octubre - 21:47 Mis reservas Mapa de mesas Di…" at bounding box center [316, 55] width 633 height 111
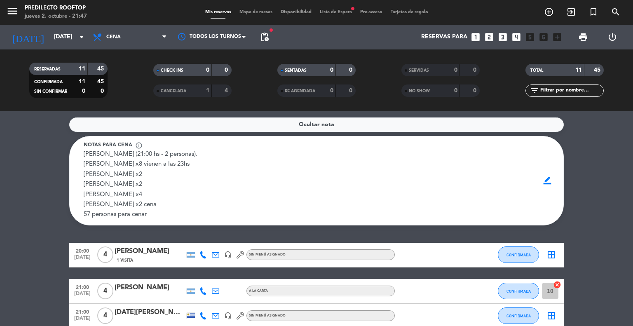
click at [146, 215] on span "[PERSON_NAME] (21:00 hs - 2 personas). [PERSON_NAME] x8 vienen a las 23hs [PERS…" at bounding box center [141, 184] width 114 height 67
click at [549, 186] on span "border_color" at bounding box center [548, 181] width 16 height 16
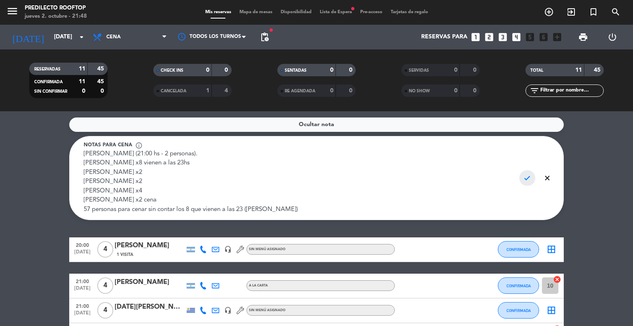
type textarea "[PERSON_NAME] (21:00 hs - 2 personas). [PERSON_NAME] x8 vienen a las 23hs [PERS…"
click at [531, 180] on span "check" at bounding box center [528, 178] width 16 height 16
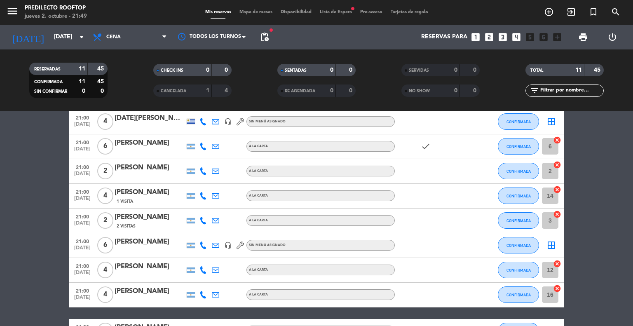
scroll to position [252, 0]
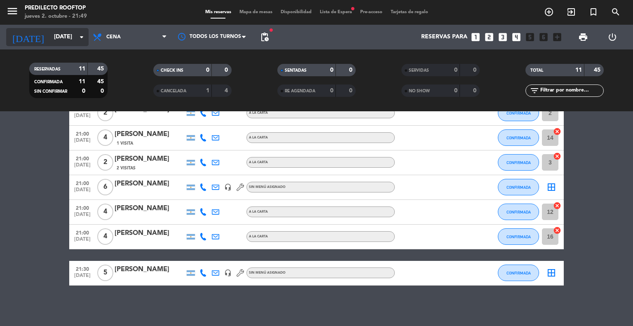
click at [54, 38] on input "[DATE]" at bounding box center [89, 37] width 78 height 15
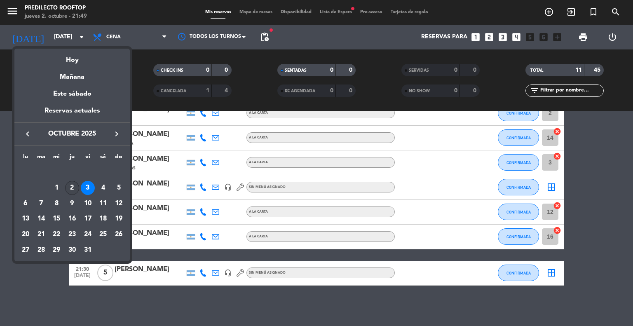
click at [70, 185] on div "2" at bounding box center [72, 188] width 14 height 14
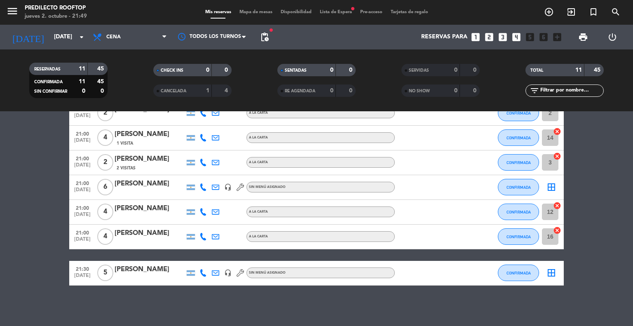
type input "[DEMOGRAPHIC_DATA][DATE]"
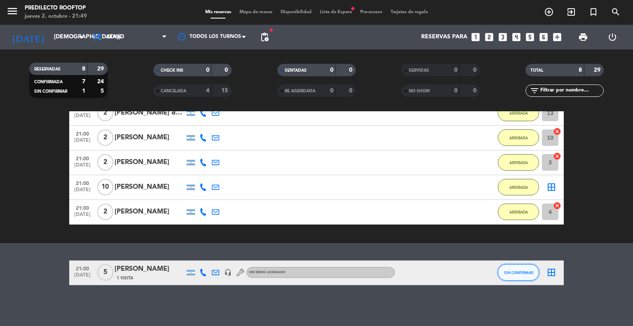
click at [509, 278] on button "SIN CONFIRMAR" at bounding box center [518, 272] width 41 height 16
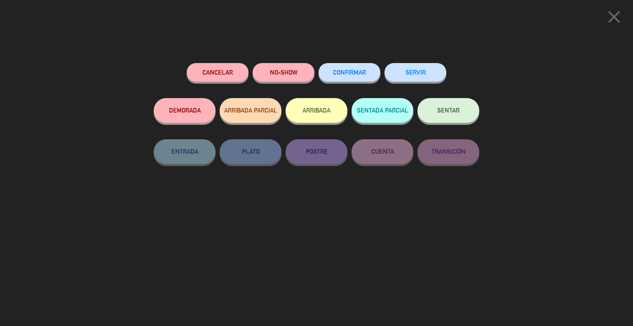
click at [323, 108] on button "ARRIBADA" at bounding box center [317, 110] width 62 height 25
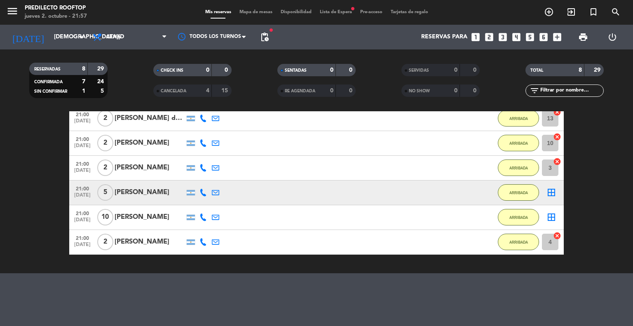
scroll to position [190, 0]
